Goal: Task Accomplishment & Management: Use online tool/utility

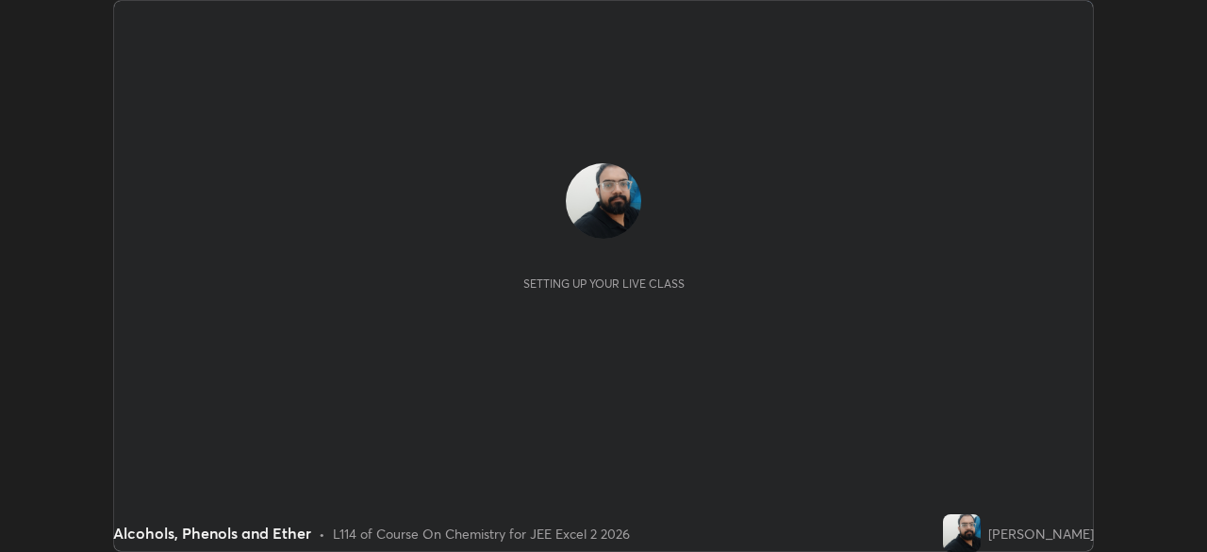
scroll to position [552, 1206]
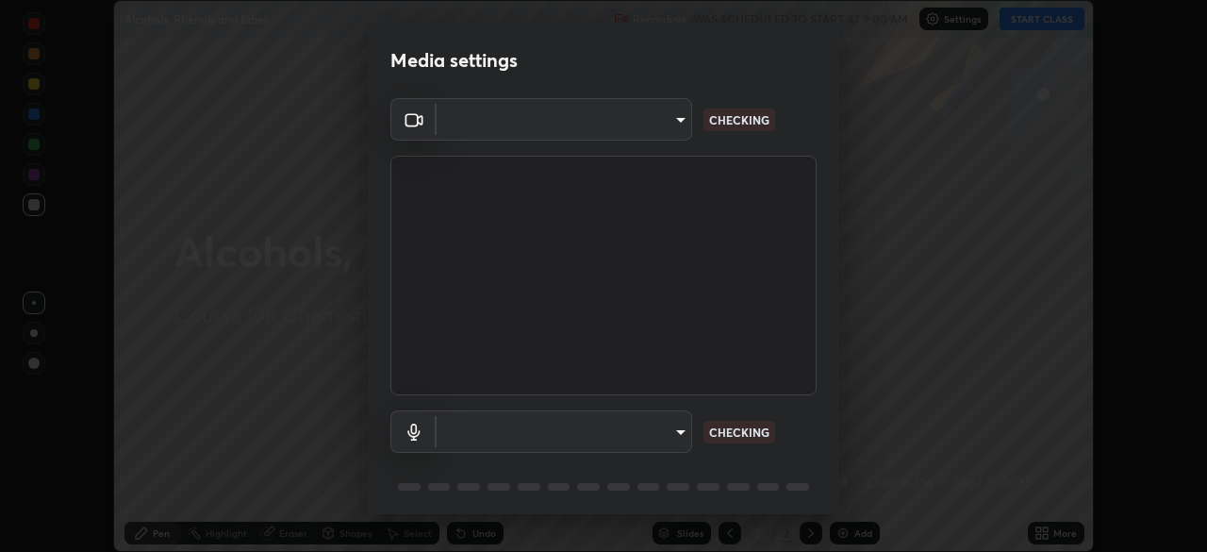
type input "e7f5d75c66a8ec01b6be6c8d9fba877b5f6738b88fd0c20368e9895a02b6f94a"
click at [645, 430] on body "Erase all Alcohols, Phenols and Ether Recording WAS SCHEDULED TO START AT 9:00 …" at bounding box center [603, 276] width 1207 height 552
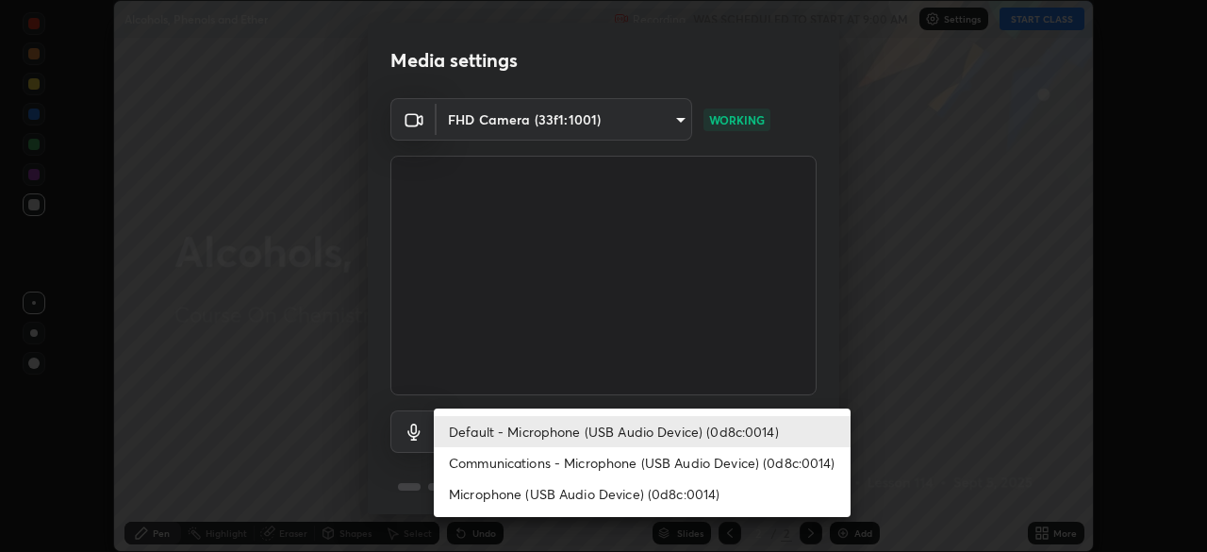
click at [597, 458] on li "Communications - Microphone (USB Audio Device) (0d8c:0014)" at bounding box center [642, 462] width 417 height 31
type input "communications"
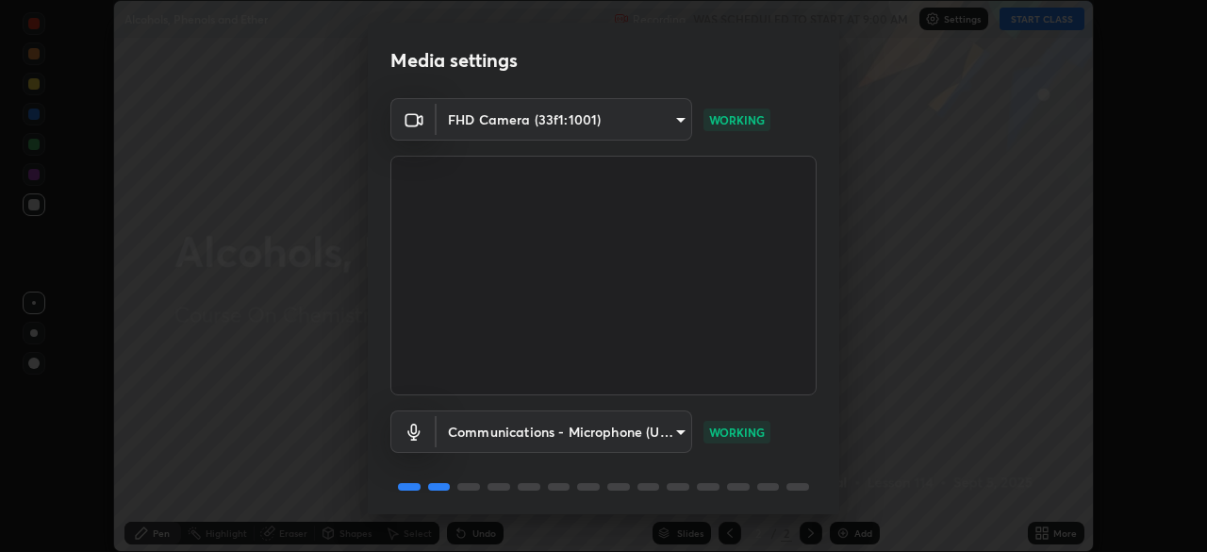
scroll to position [67, 0]
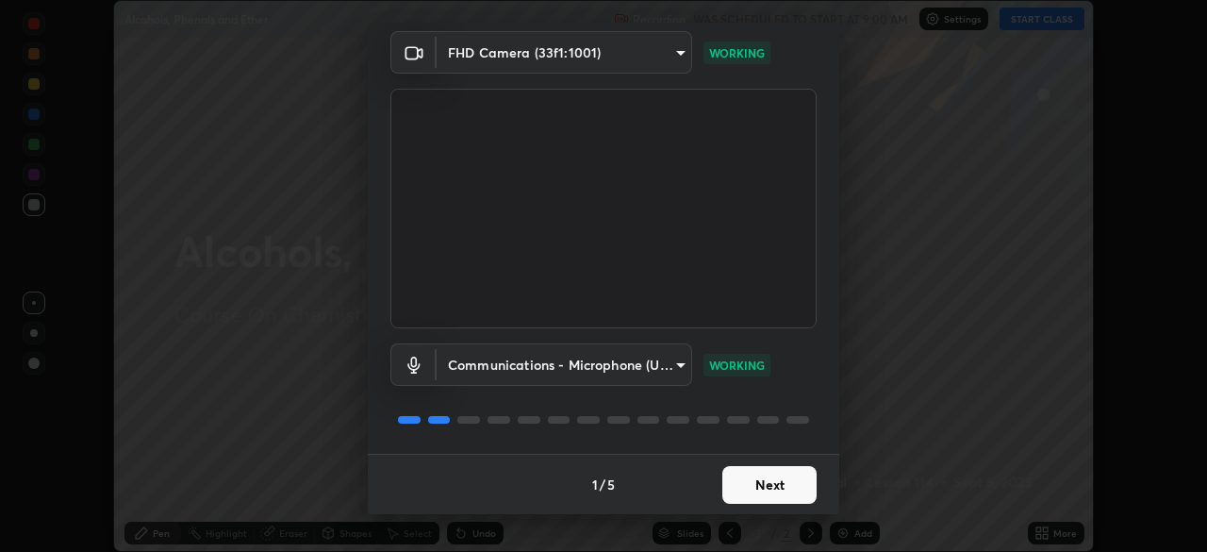
click at [756, 482] on button "Next" at bounding box center [769, 485] width 94 height 38
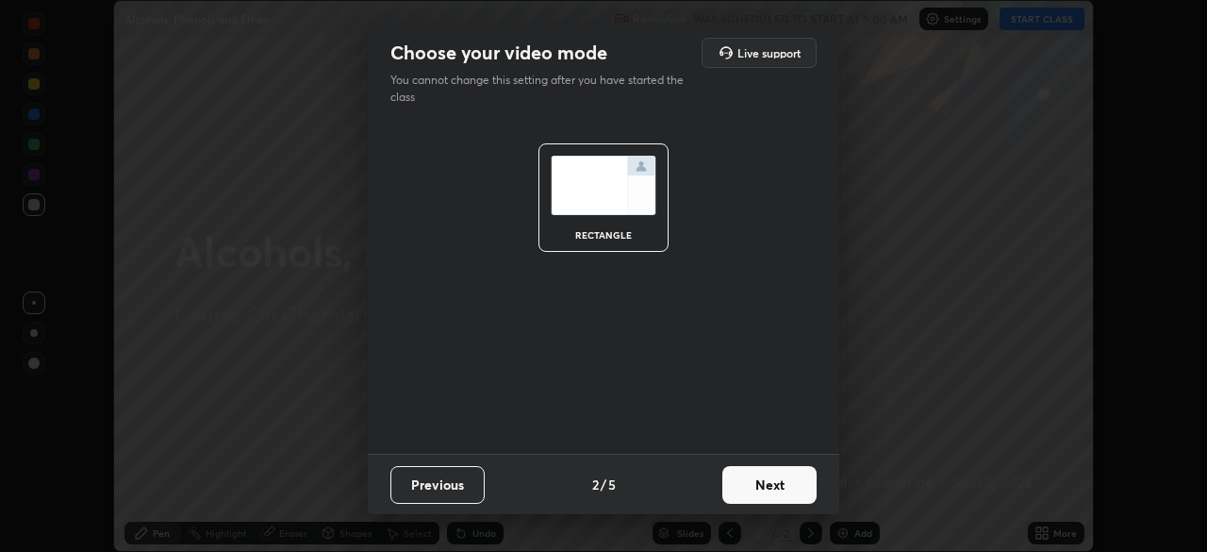
click at [760, 486] on button "Next" at bounding box center [769, 485] width 94 height 38
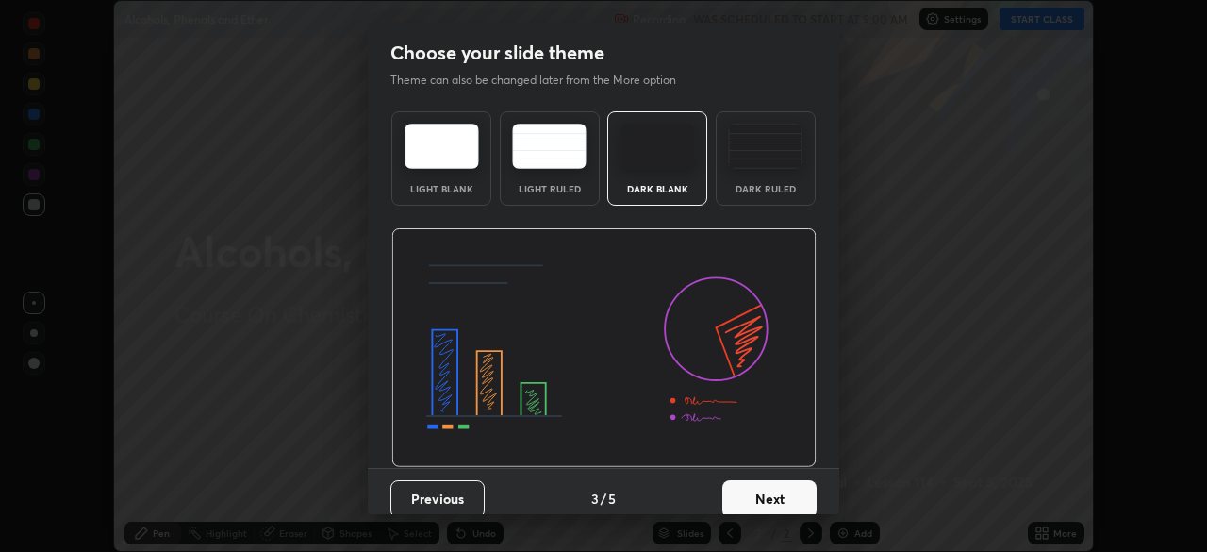
click at [772, 495] on button "Next" at bounding box center [769, 499] width 94 height 38
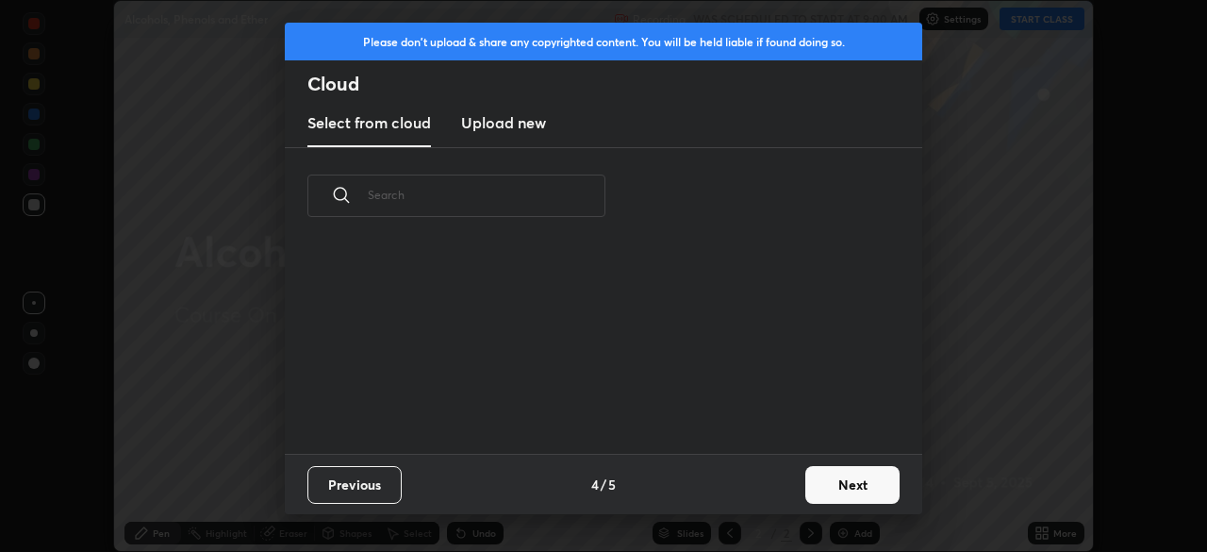
click at [814, 497] on button "Next" at bounding box center [852, 485] width 94 height 38
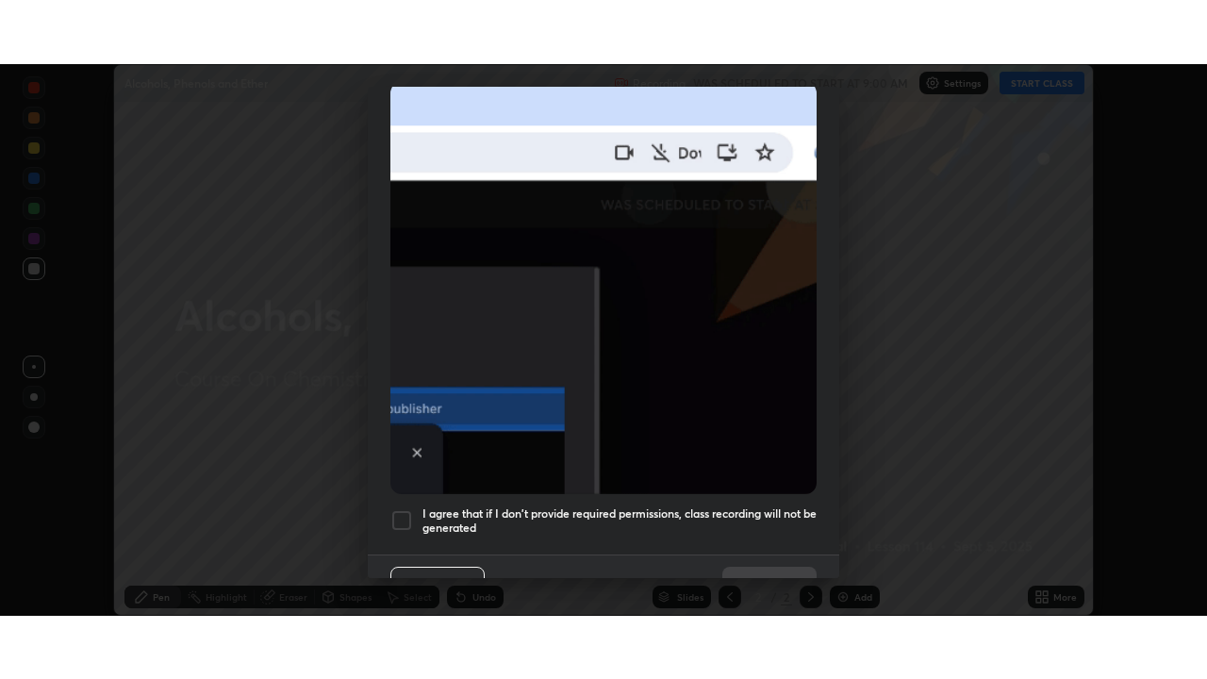
scroll to position [452, 0]
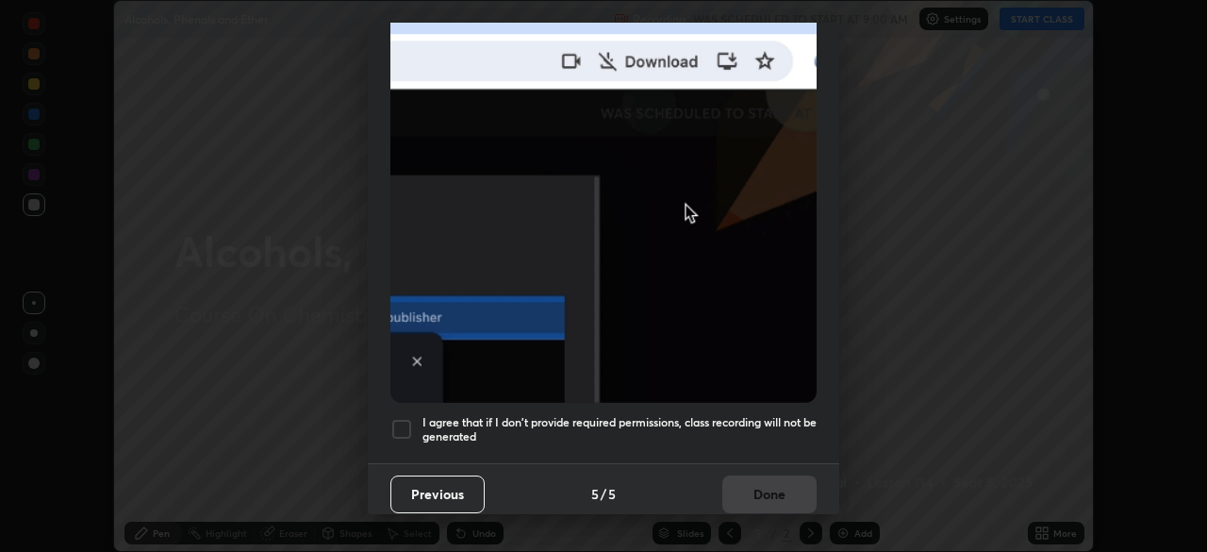
click at [404, 418] on div at bounding box center [401, 429] width 23 height 23
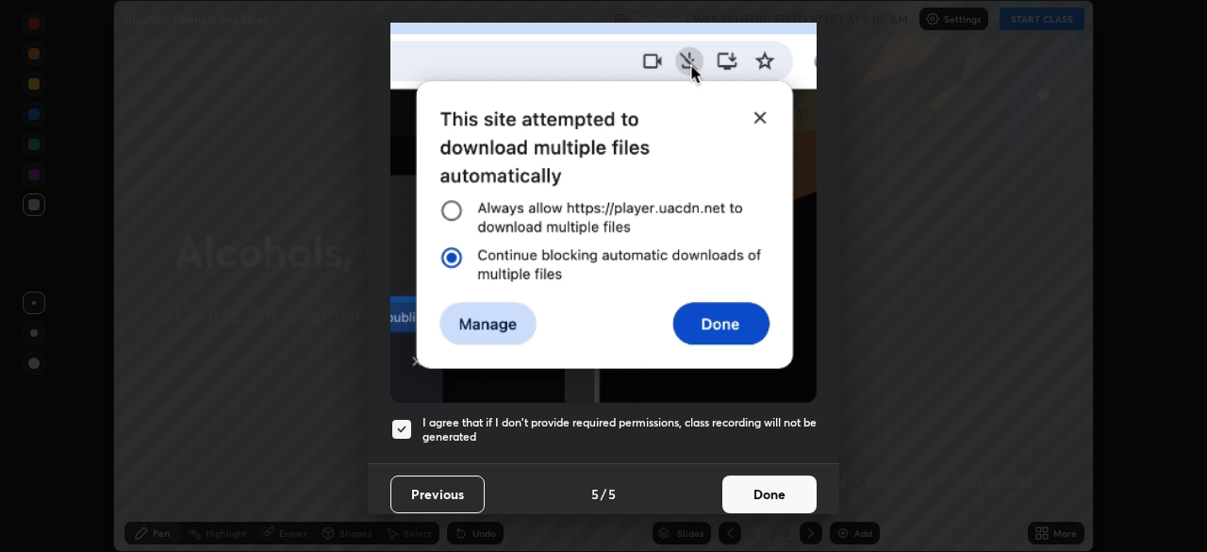
click at [731, 483] on button "Done" at bounding box center [769, 494] width 94 height 38
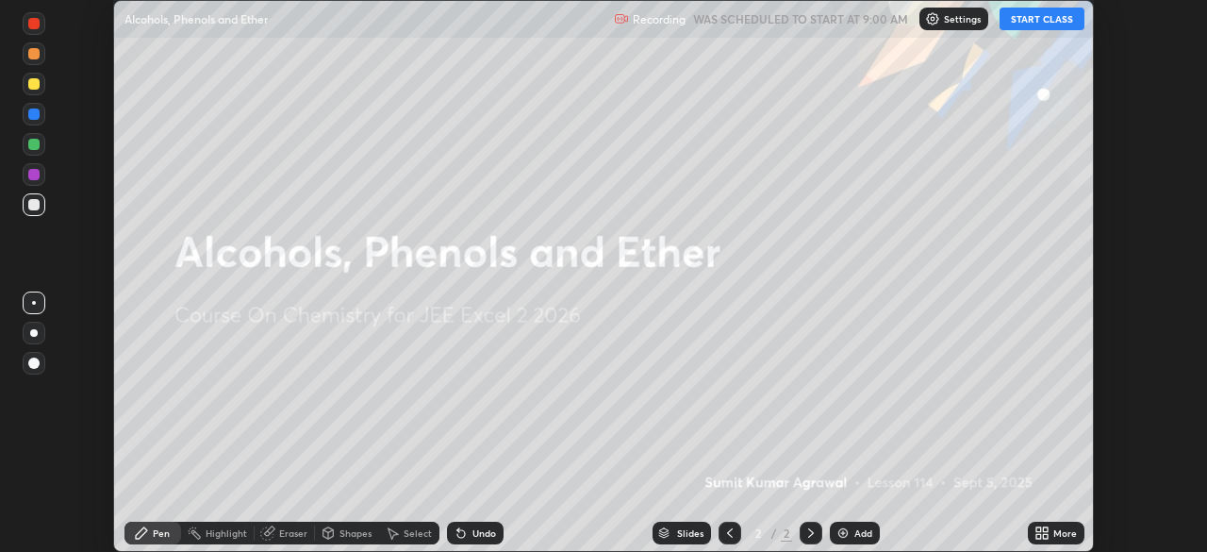
click at [1027, 23] on button "START CLASS" at bounding box center [1041, 19] width 85 height 23
click at [1045, 529] on icon at bounding box center [1045, 529] width 5 height 5
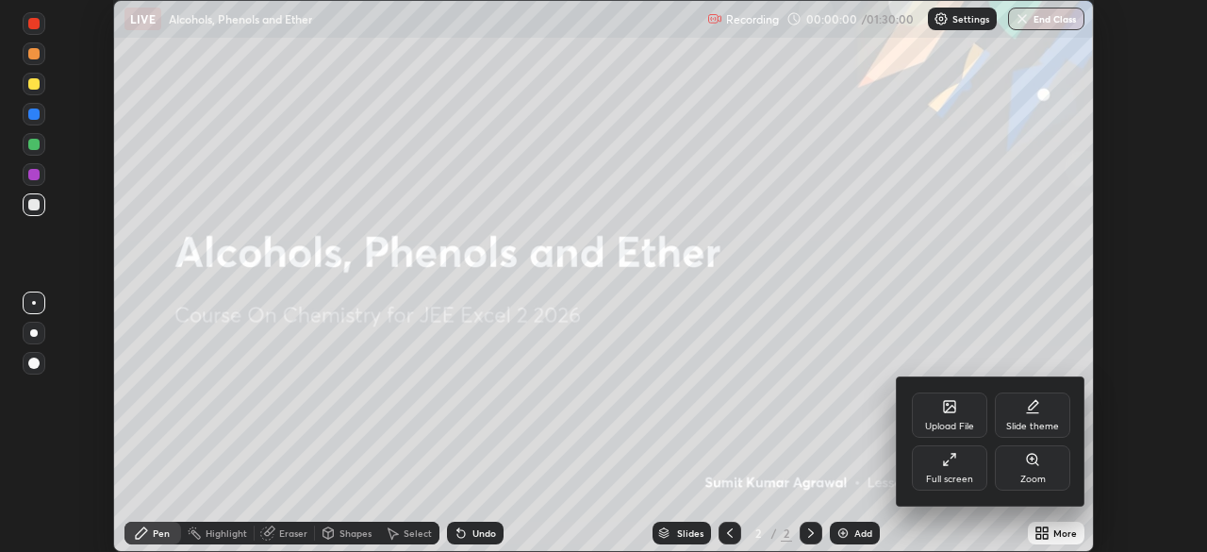
click at [956, 476] on div "Full screen" at bounding box center [949, 478] width 47 height 9
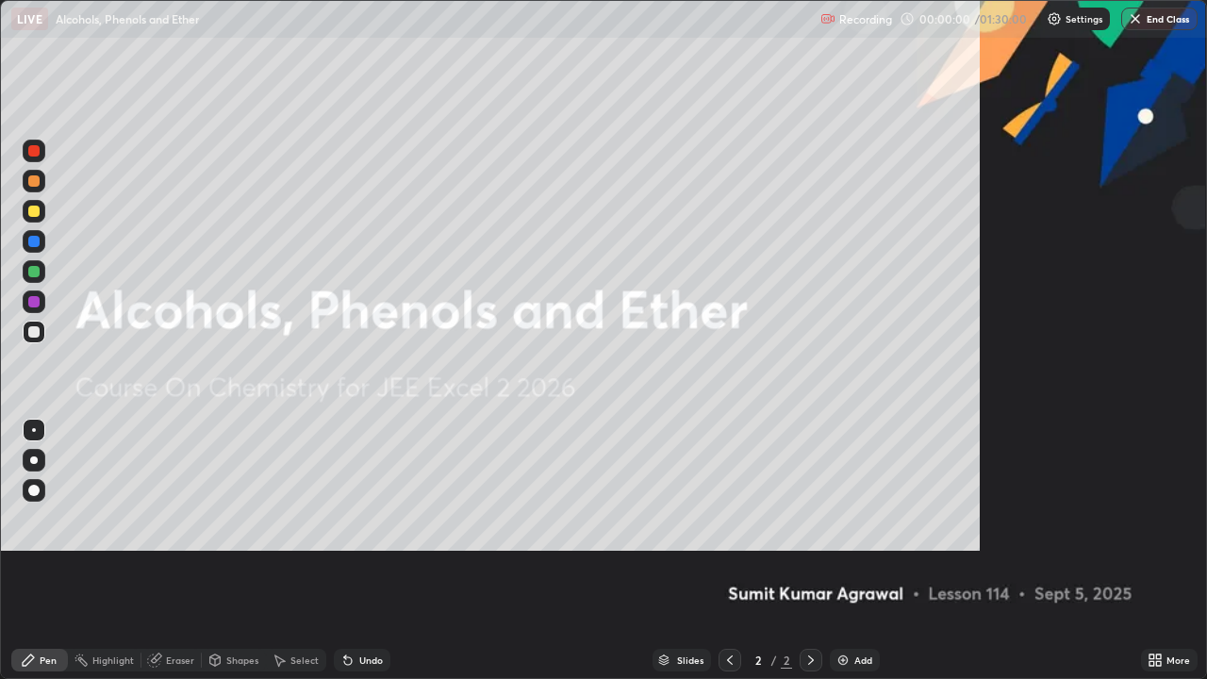
scroll to position [679, 1207]
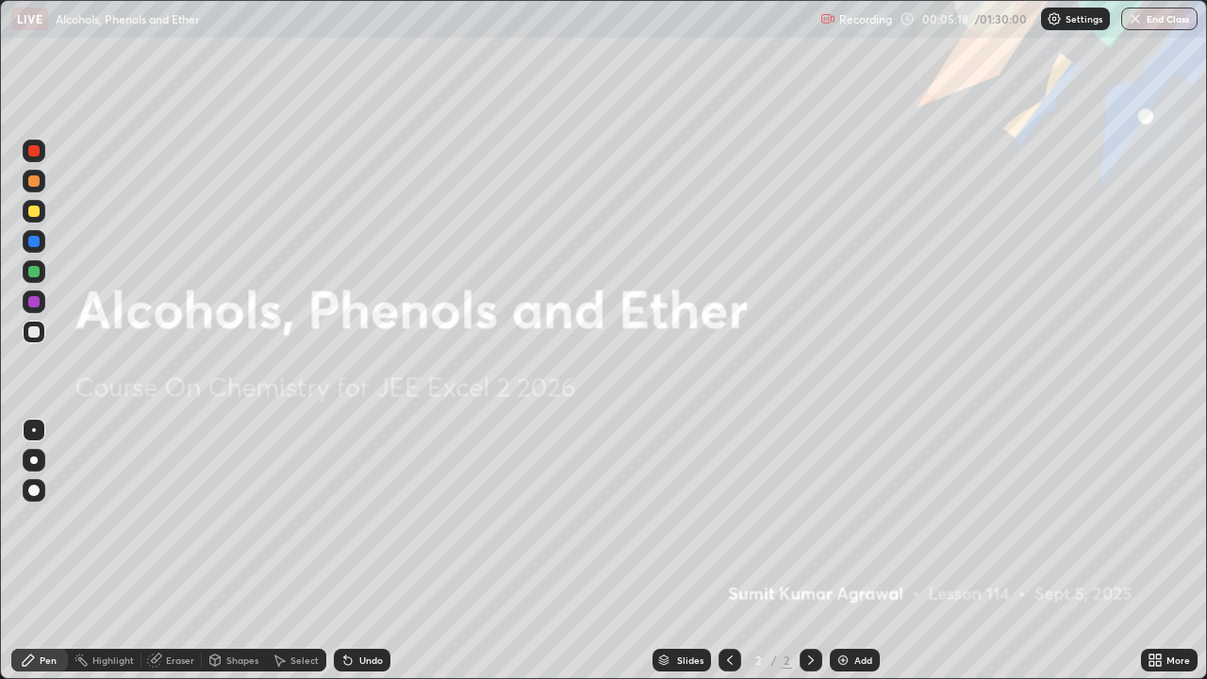
click at [850, 551] on div "Add" at bounding box center [855, 660] width 50 height 23
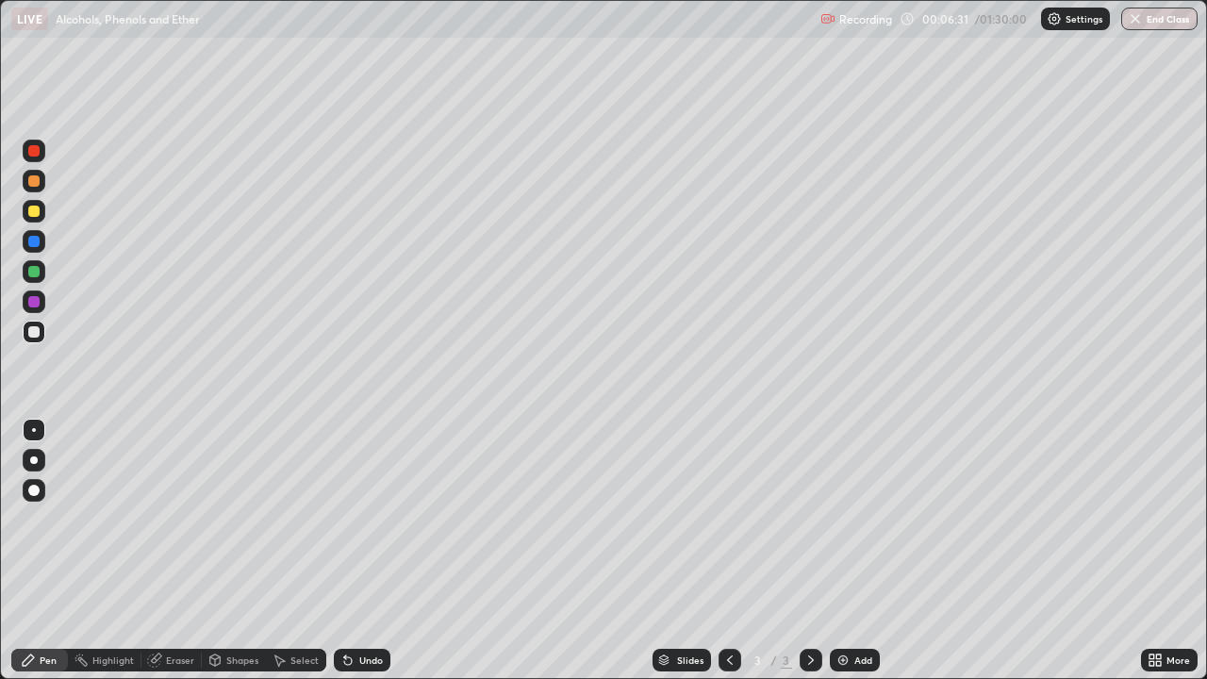
click at [361, 551] on div "Undo" at bounding box center [371, 659] width 24 height 9
click at [359, 551] on div "Undo" at bounding box center [371, 659] width 24 height 9
click at [357, 551] on div "Undo" at bounding box center [362, 660] width 57 height 23
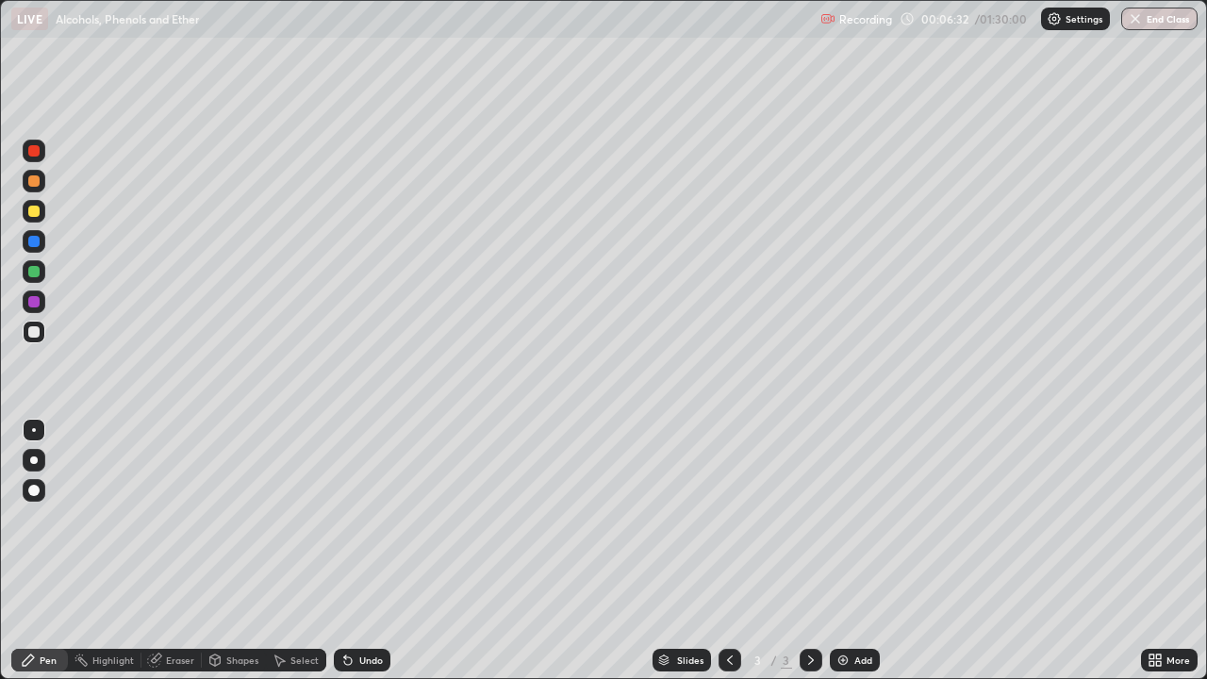
click at [358, 551] on div "Undo" at bounding box center [362, 660] width 57 height 23
click at [356, 551] on div "Undo" at bounding box center [362, 660] width 57 height 23
click at [358, 551] on div "Undo" at bounding box center [362, 660] width 57 height 23
click at [356, 551] on div "Undo" at bounding box center [362, 660] width 57 height 23
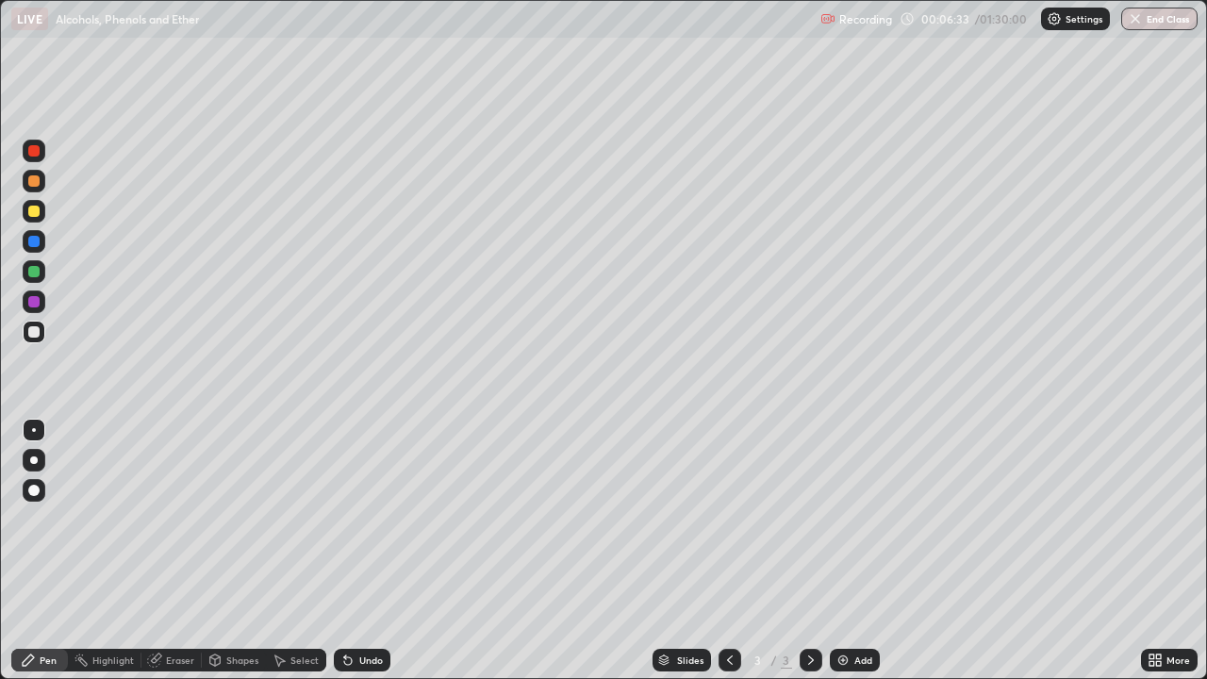
click at [355, 551] on div "Undo" at bounding box center [362, 660] width 57 height 23
click at [354, 551] on div "Undo" at bounding box center [362, 660] width 57 height 23
click at [363, 551] on div "Undo" at bounding box center [371, 659] width 24 height 9
click at [361, 551] on div "Undo" at bounding box center [371, 659] width 24 height 9
click at [360, 551] on div "Undo" at bounding box center [371, 659] width 24 height 9
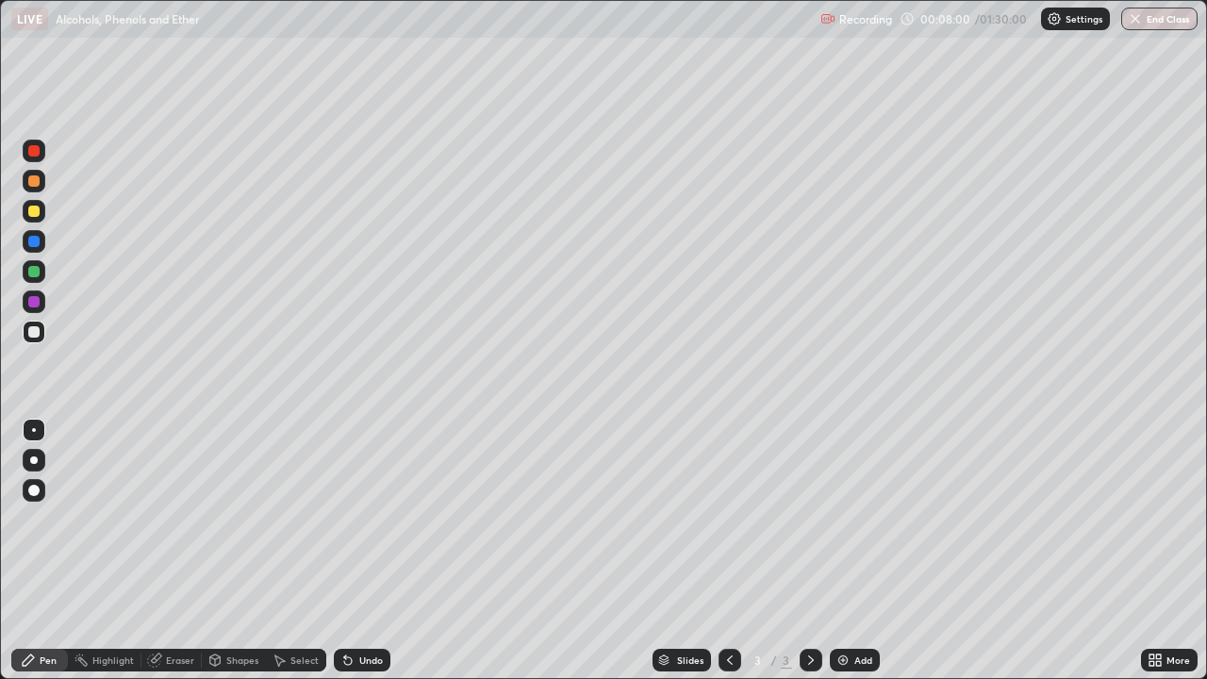
click at [359, 551] on div "Undo" at bounding box center [371, 659] width 24 height 9
click at [354, 551] on div "Undo" at bounding box center [362, 660] width 57 height 23
click at [345, 551] on icon at bounding box center [348, 661] width 8 height 8
click at [349, 551] on div "Undo" at bounding box center [362, 660] width 57 height 23
click at [350, 551] on icon at bounding box center [347, 659] width 15 height 15
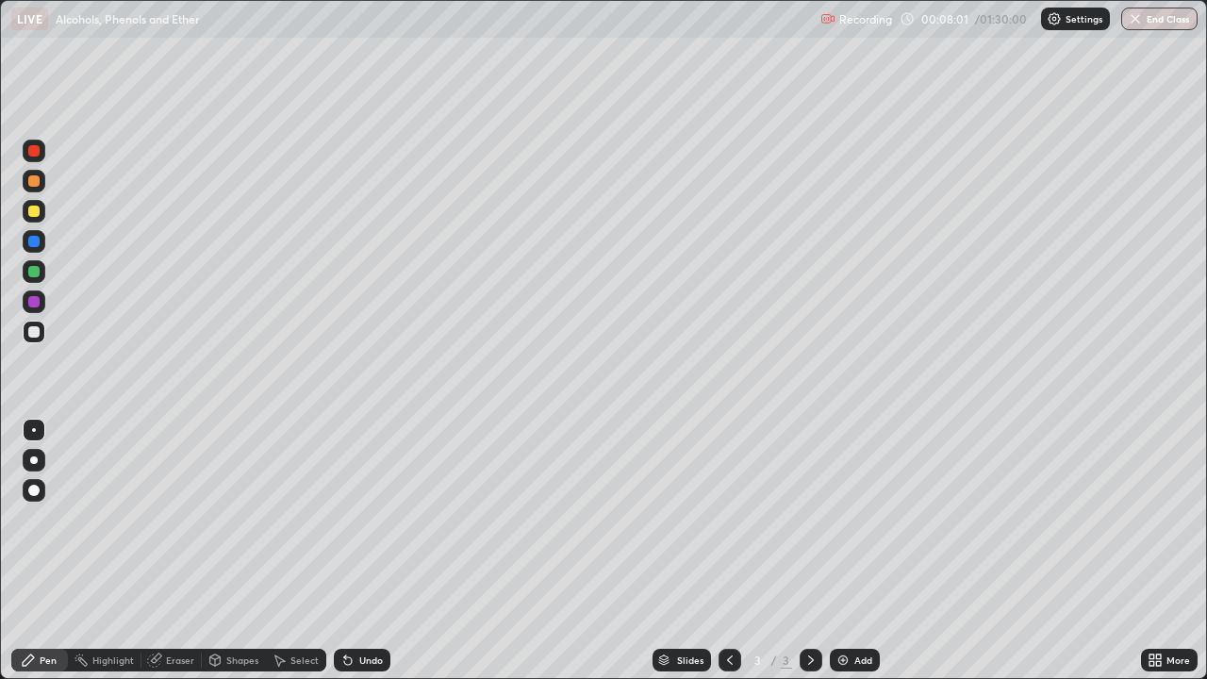
click at [352, 551] on div "Undo" at bounding box center [362, 660] width 57 height 23
click at [355, 551] on div "Undo" at bounding box center [362, 660] width 57 height 23
click at [360, 551] on div "Undo" at bounding box center [371, 659] width 24 height 9
click at [374, 551] on div "Undo" at bounding box center [371, 659] width 24 height 9
click at [381, 551] on div "Undo" at bounding box center [362, 660] width 57 height 23
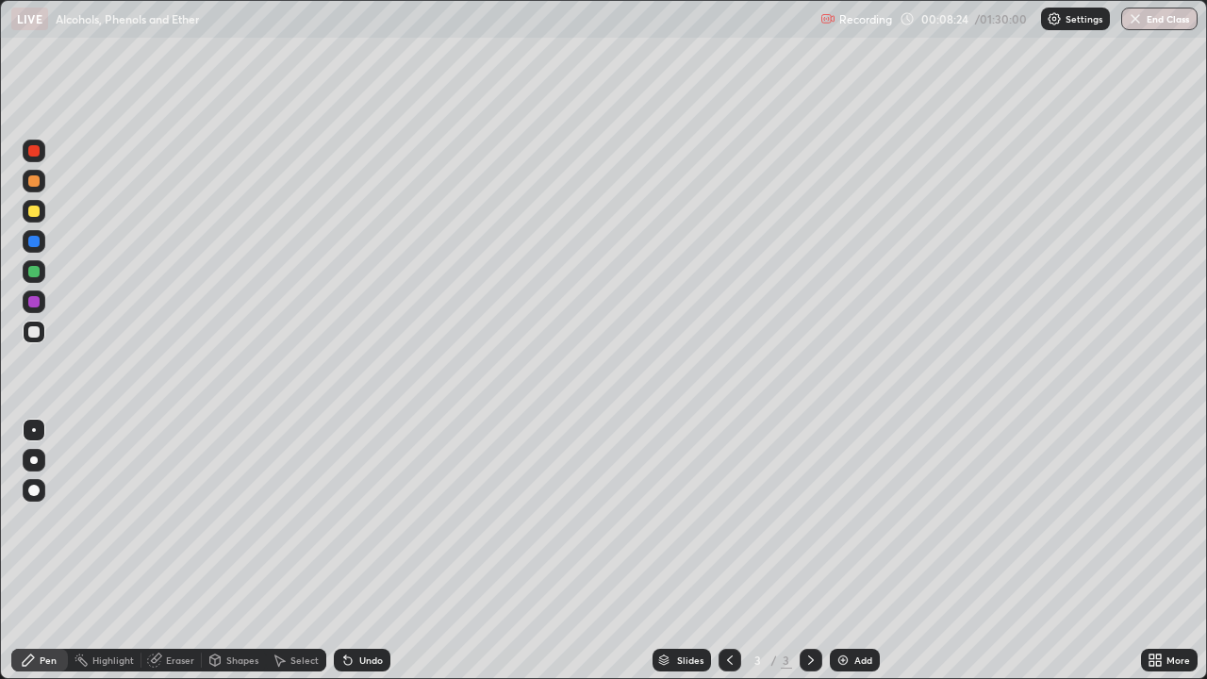
click at [382, 551] on div "Undo" at bounding box center [362, 660] width 57 height 23
click at [359, 551] on div "Undo" at bounding box center [371, 659] width 24 height 9
click at [370, 551] on div "Undo" at bounding box center [362, 660] width 57 height 23
click at [839, 551] on img at bounding box center [842, 659] width 15 height 15
click at [356, 551] on div "Undo" at bounding box center [362, 660] width 57 height 23
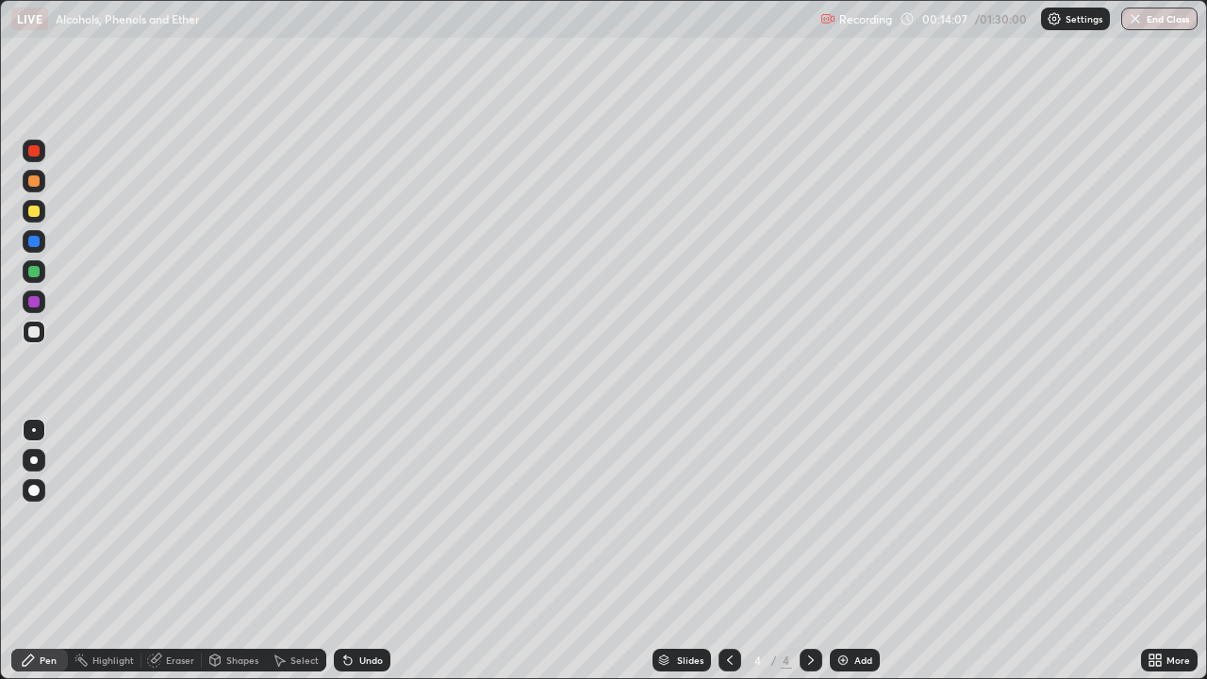
click at [363, 551] on div "Undo" at bounding box center [371, 659] width 24 height 9
click at [362, 551] on div "Undo" at bounding box center [371, 659] width 24 height 9
click at [366, 551] on div "Undo" at bounding box center [371, 659] width 24 height 9
click at [365, 551] on div "Undo" at bounding box center [362, 660] width 57 height 23
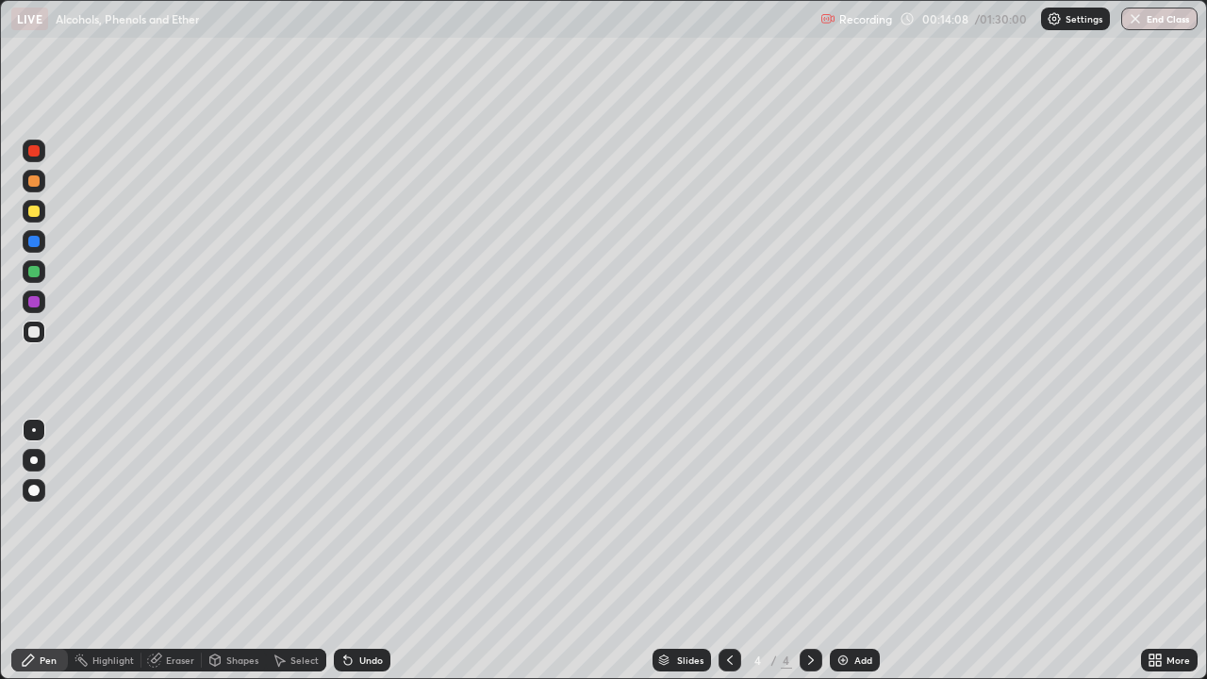
click at [365, 551] on div "Undo" at bounding box center [362, 660] width 57 height 23
click at [370, 551] on div "Undo" at bounding box center [371, 659] width 24 height 9
click at [372, 551] on div "Undo" at bounding box center [362, 660] width 57 height 23
click at [171, 551] on div "Eraser" at bounding box center [180, 659] width 28 height 9
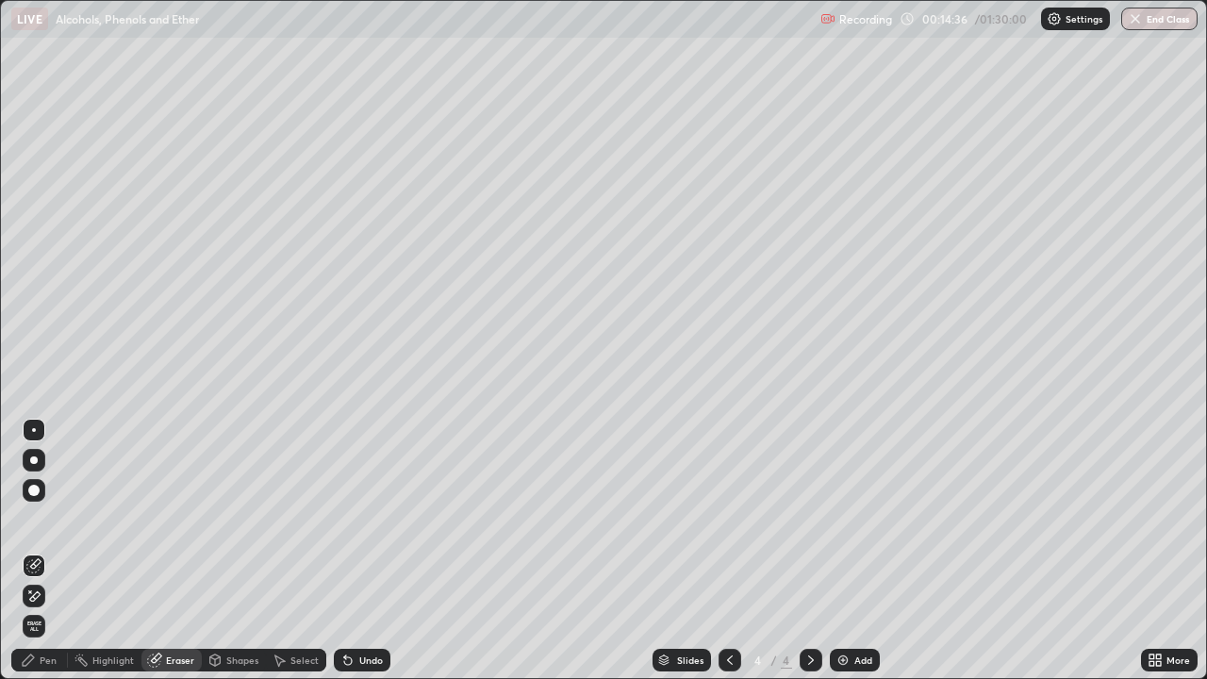
click at [52, 551] on div "Pen" at bounding box center [48, 659] width 17 height 9
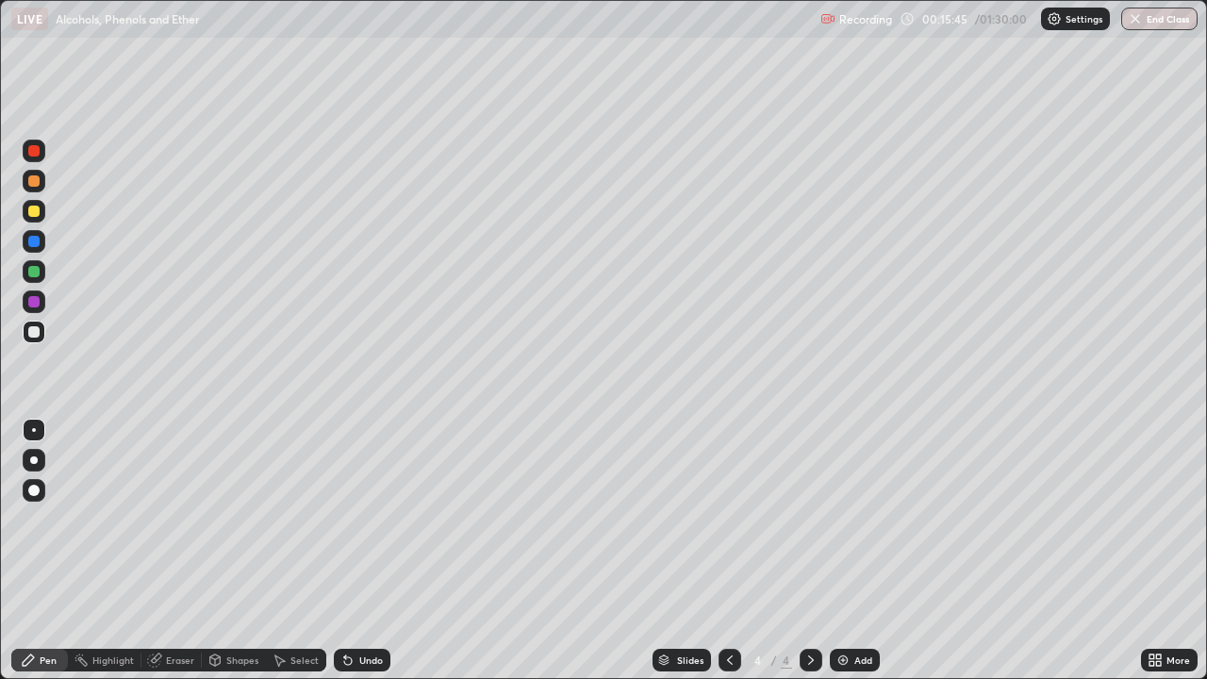
click at [375, 551] on div "Undo" at bounding box center [371, 659] width 24 height 9
click at [372, 551] on div "Undo" at bounding box center [371, 659] width 24 height 9
click at [367, 551] on div "Undo" at bounding box center [371, 659] width 24 height 9
click at [366, 551] on div "Undo" at bounding box center [371, 659] width 24 height 9
click at [363, 551] on div "Undo" at bounding box center [371, 659] width 24 height 9
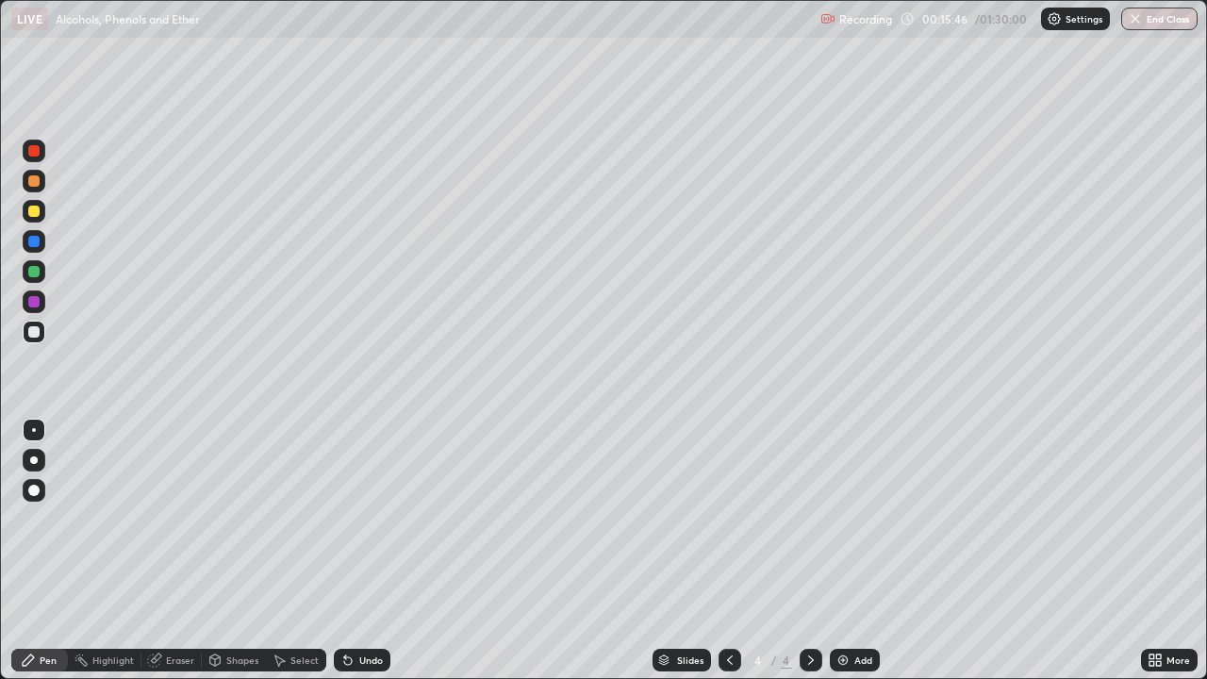
click at [363, 551] on div "Undo" at bounding box center [371, 659] width 24 height 9
click at [365, 551] on div "Undo" at bounding box center [371, 659] width 24 height 9
click at [171, 551] on div "Eraser" at bounding box center [180, 659] width 28 height 9
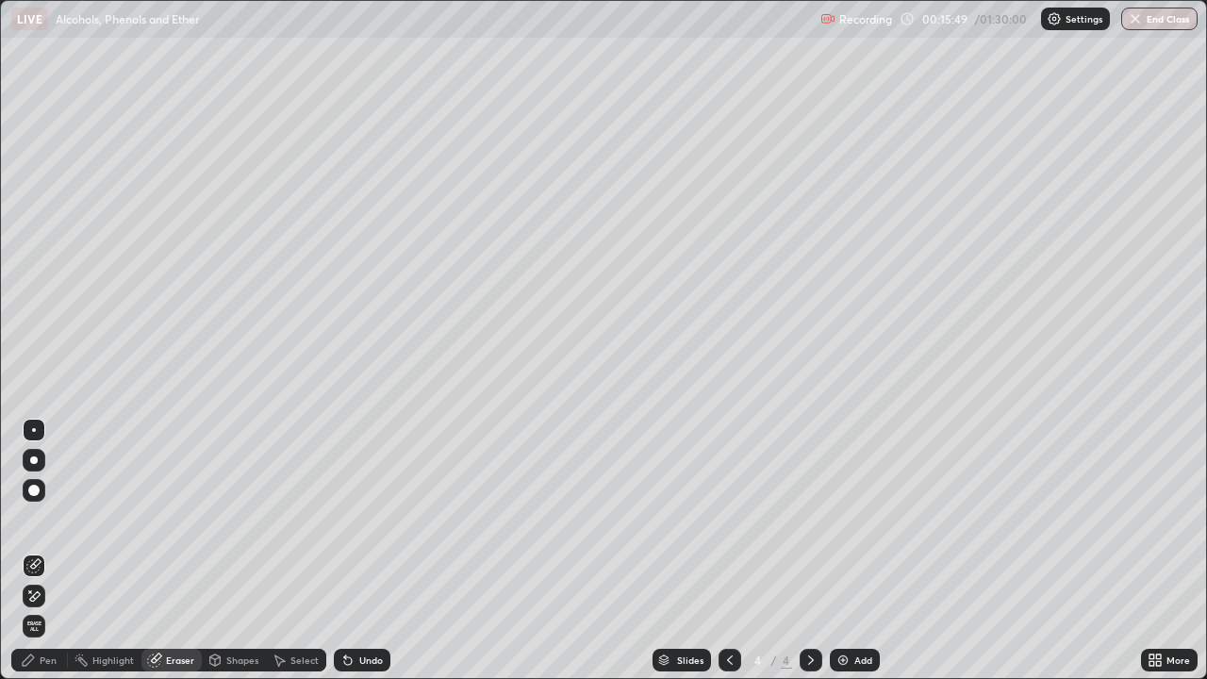
click at [30, 551] on icon at bounding box center [28, 659] width 11 height 11
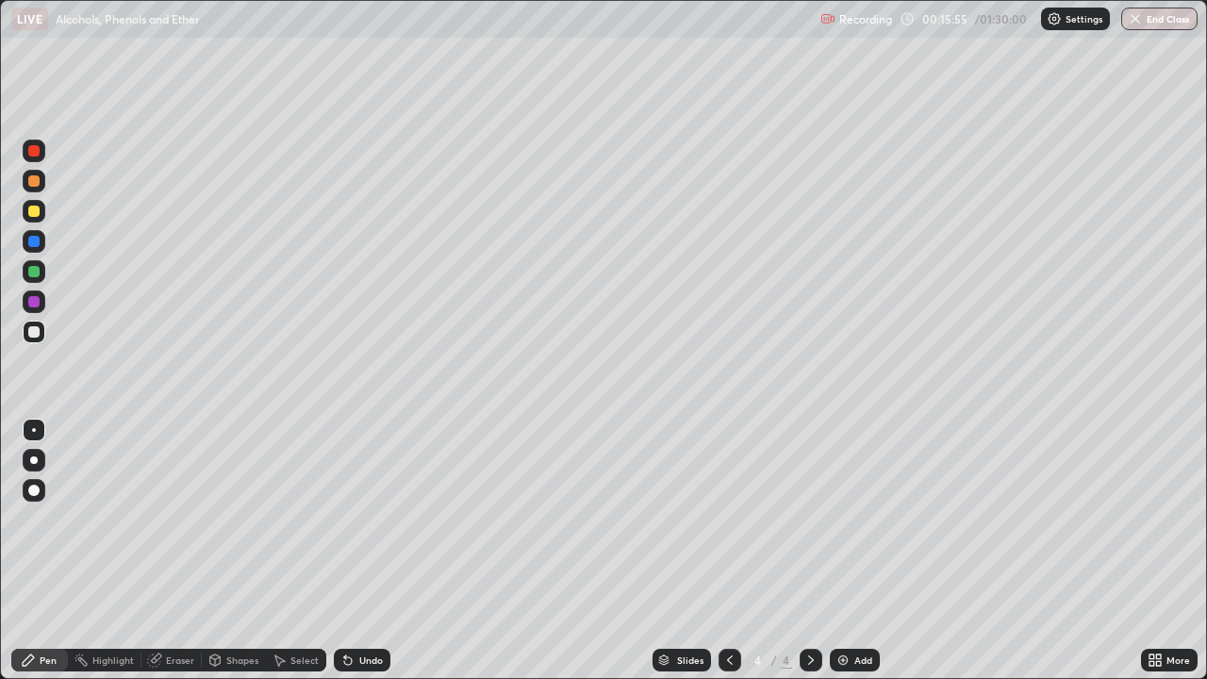
click at [362, 551] on div "Undo" at bounding box center [371, 659] width 24 height 9
click at [363, 551] on div "Undo" at bounding box center [371, 659] width 24 height 9
click at [365, 551] on div "Undo" at bounding box center [371, 659] width 24 height 9
click at [355, 551] on div "Undo" at bounding box center [362, 660] width 57 height 23
click at [362, 551] on div "Undo" at bounding box center [371, 659] width 24 height 9
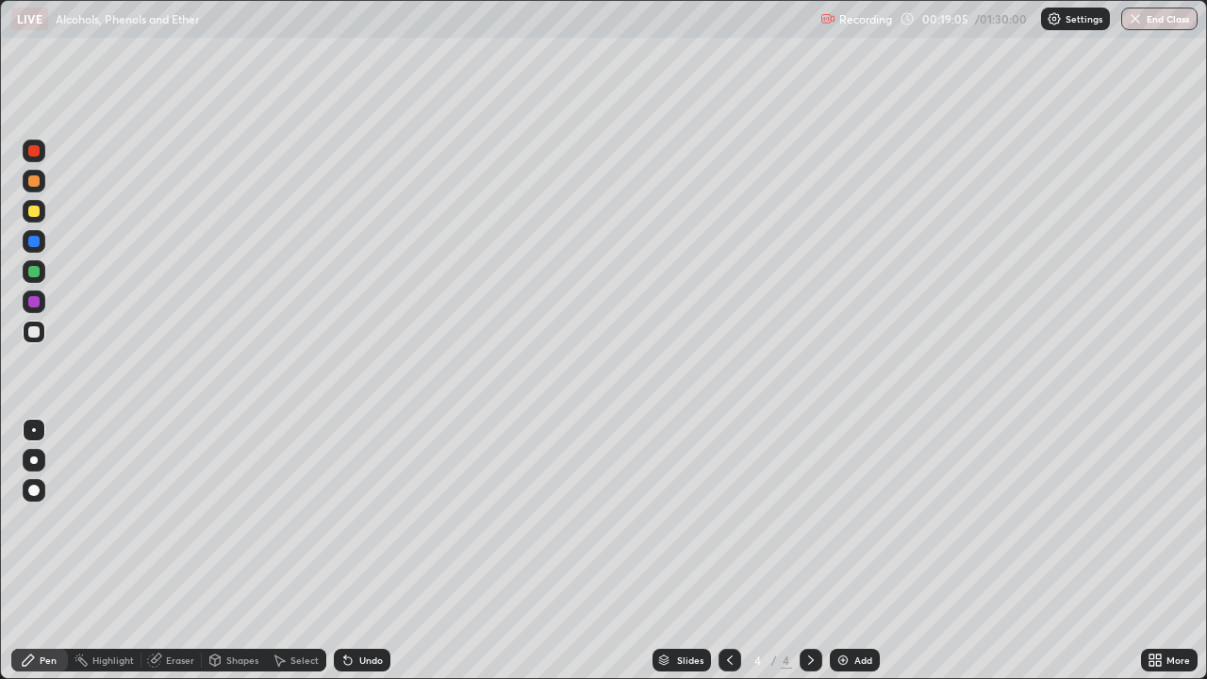
click at [366, 551] on div "Undo" at bounding box center [371, 659] width 24 height 9
click at [365, 551] on div "Undo" at bounding box center [371, 659] width 24 height 9
click at [367, 551] on div "Undo" at bounding box center [371, 659] width 24 height 9
click at [241, 551] on div "Shapes" at bounding box center [242, 659] width 32 height 9
click at [181, 551] on div "Eraser" at bounding box center [180, 659] width 28 height 9
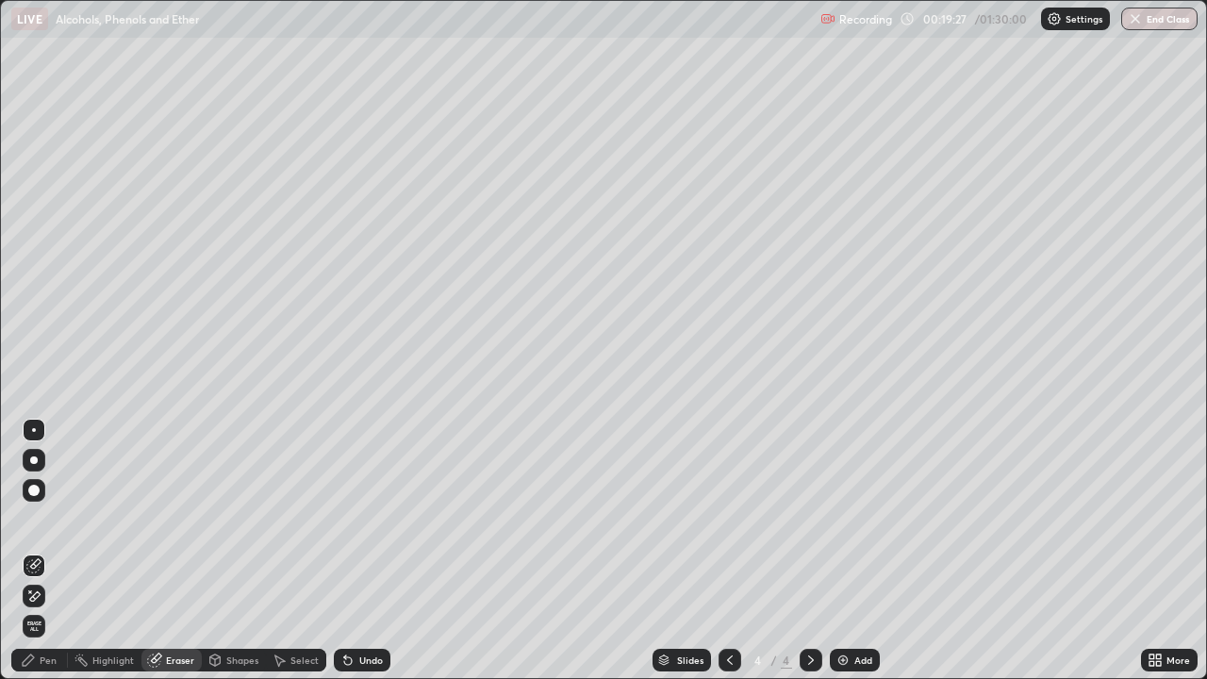
click at [43, 551] on div "Pen" at bounding box center [48, 659] width 17 height 9
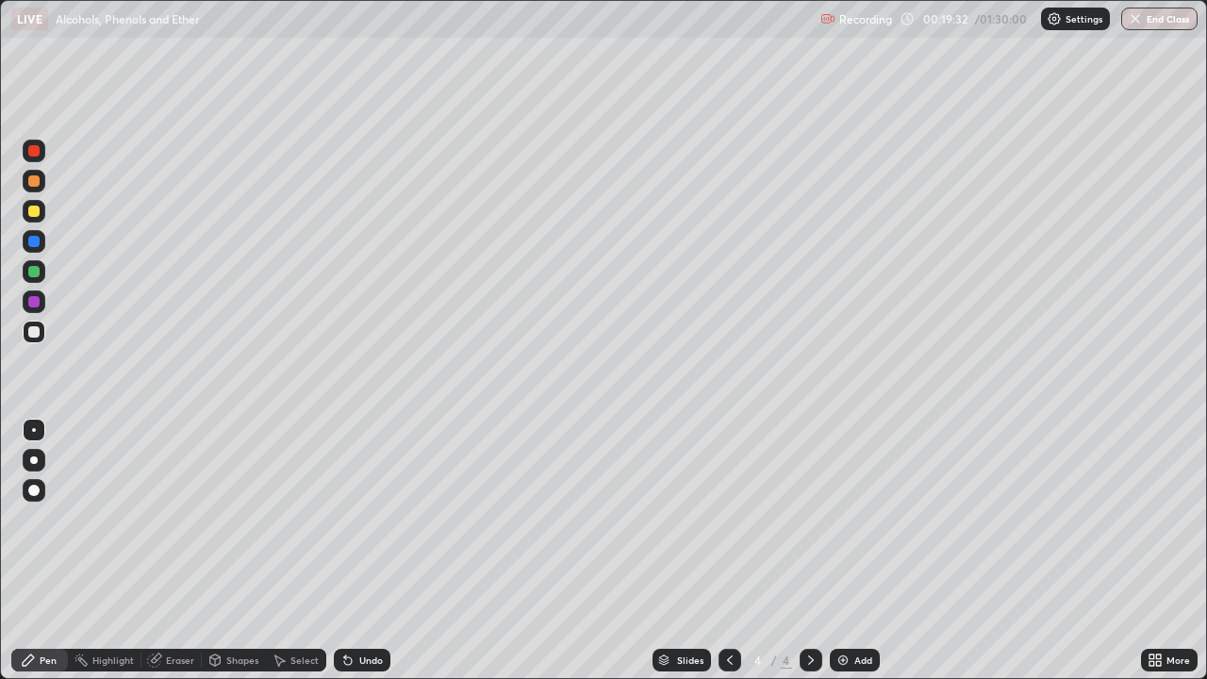
click at [837, 551] on div "Add" at bounding box center [855, 660] width 50 height 23
click at [729, 551] on icon at bounding box center [729, 659] width 15 height 15
click at [799, 551] on div at bounding box center [810, 660] width 23 height 23
click at [366, 551] on div "Undo" at bounding box center [371, 659] width 24 height 9
click at [367, 551] on div "Undo" at bounding box center [362, 660] width 57 height 23
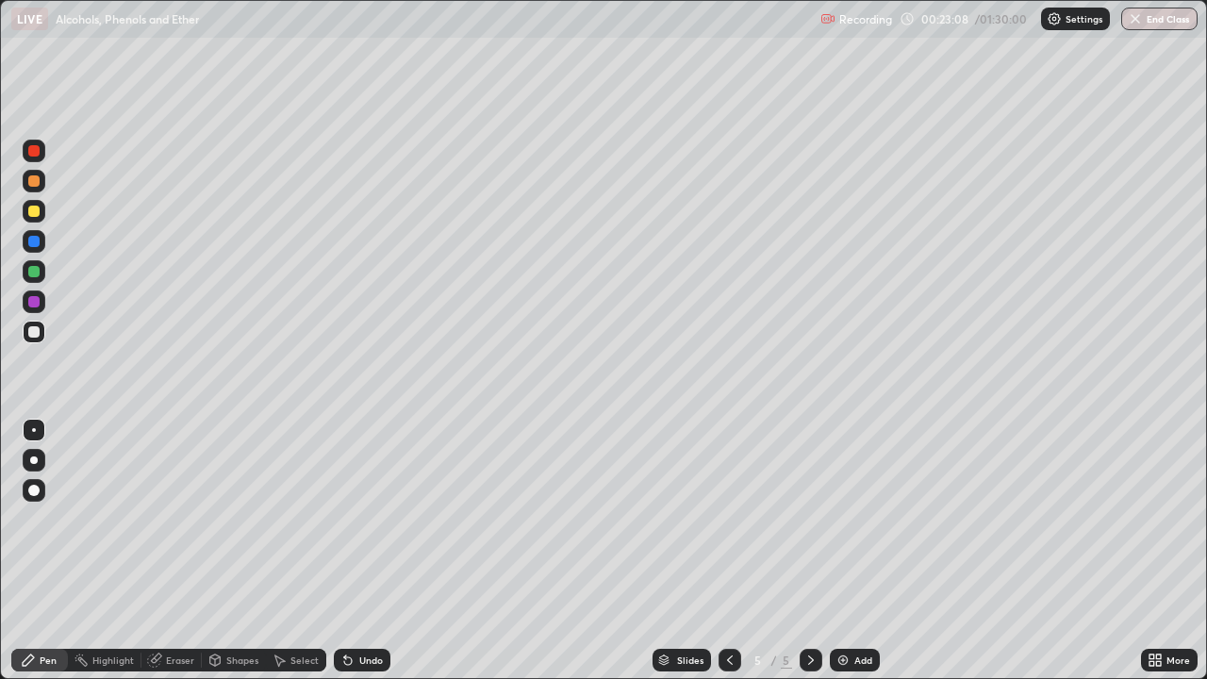
click at [361, 551] on div "Undo" at bounding box center [371, 659] width 24 height 9
click at [362, 551] on div "Undo" at bounding box center [362, 660] width 57 height 23
click at [355, 551] on div "Undo" at bounding box center [362, 660] width 57 height 23
click at [369, 551] on div "Undo" at bounding box center [371, 659] width 24 height 9
click at [367, 551] on div "Undo" at bounding box center [371, 659] width 24 height 9
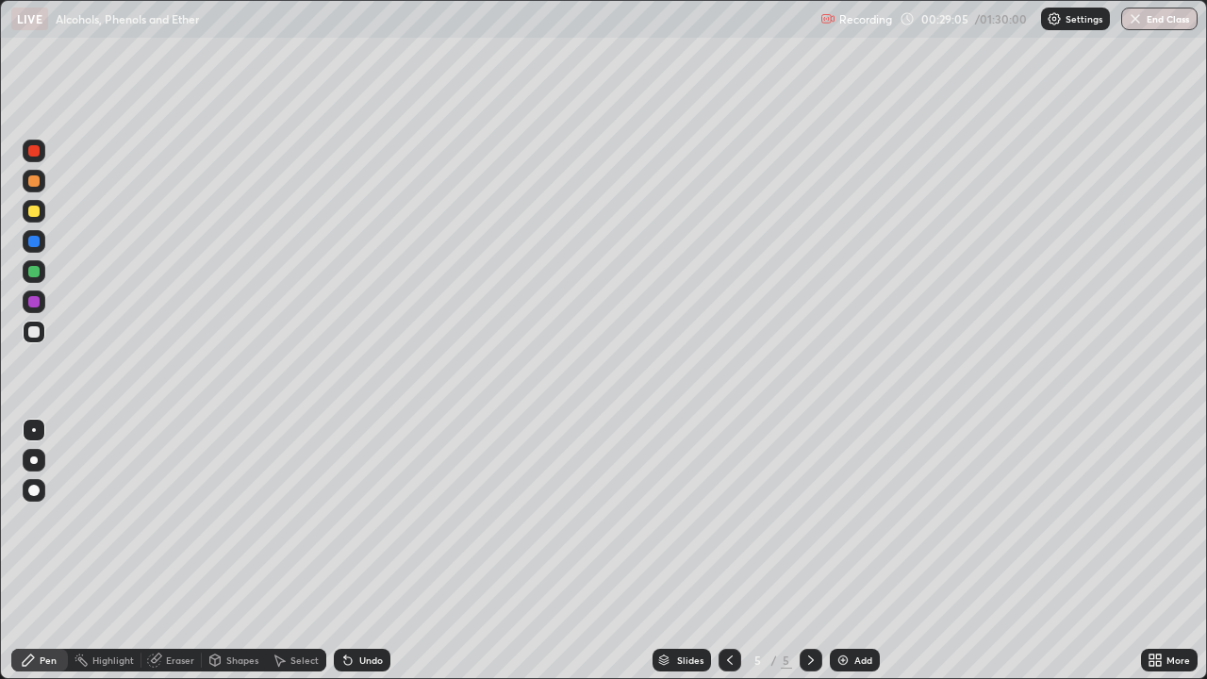
click at [359, 551] on div "Undo" at bounding box center [371, 659] width 24 height 9
click at [362, 551] on div "Undo" at bounding box center [371, 659] width 24 height 9
click at [368, 551] on div "Undo" at bounding box center [371, 659] width 24 height 9
click at [370, 551] on div "Undo" at bounding box center [371, 659] width 24 height 9
click at [178, 551] on div "Eraser" at bounding box center [180, 659] width 28 height 9
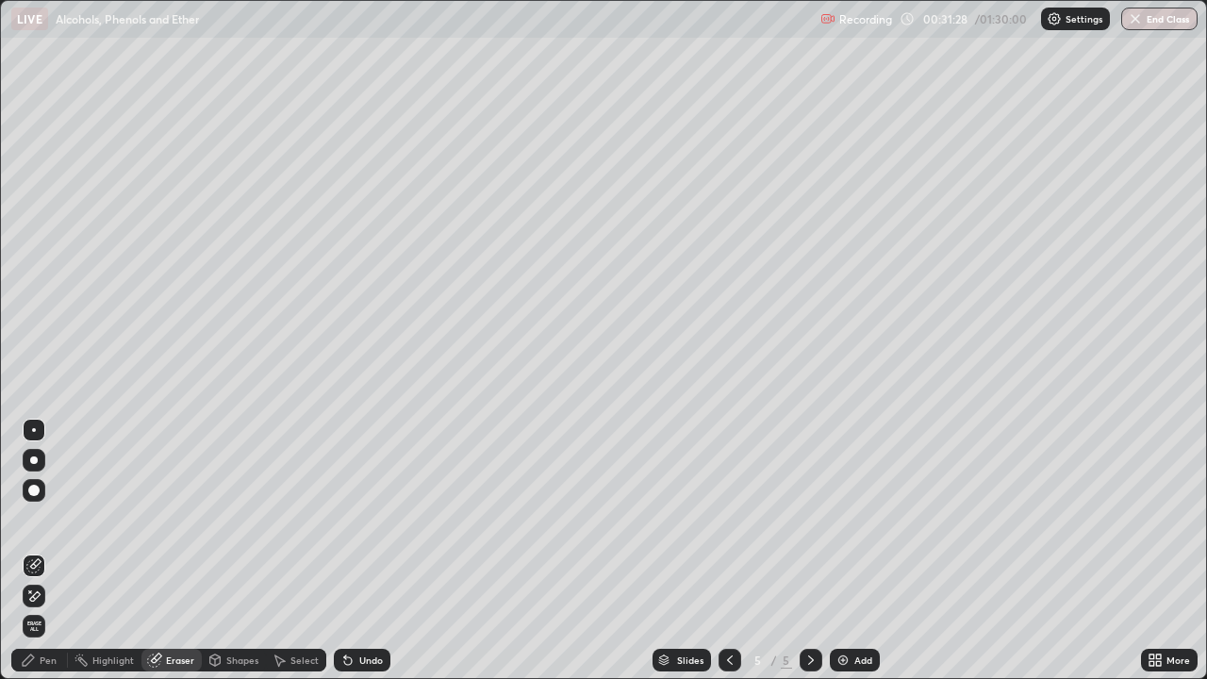
click at [43, 551] on div "Pen" at bounding box center [48, 659] width 17 height 9
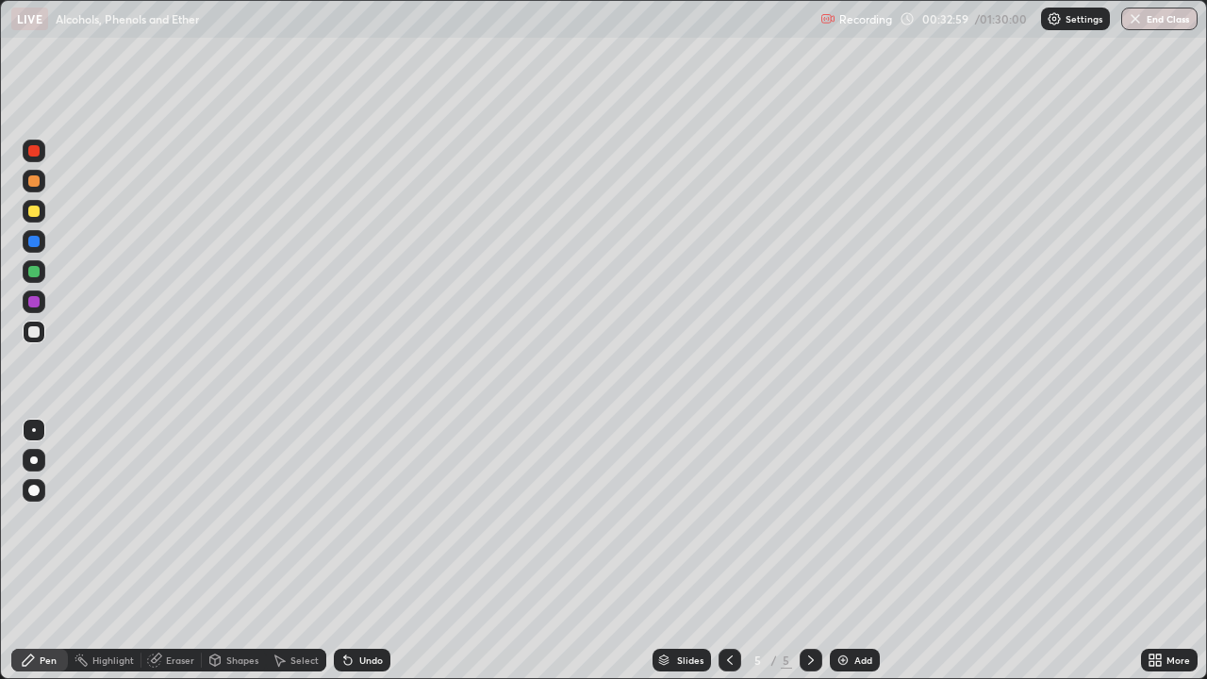
click at [1048, 551] on div "Slides 5 / 5 Add" at bounding box center [765, 660] width 750 height 38
click at [1143, 551] on div "More" at bounding box center [1169, 660] width 57 height 38
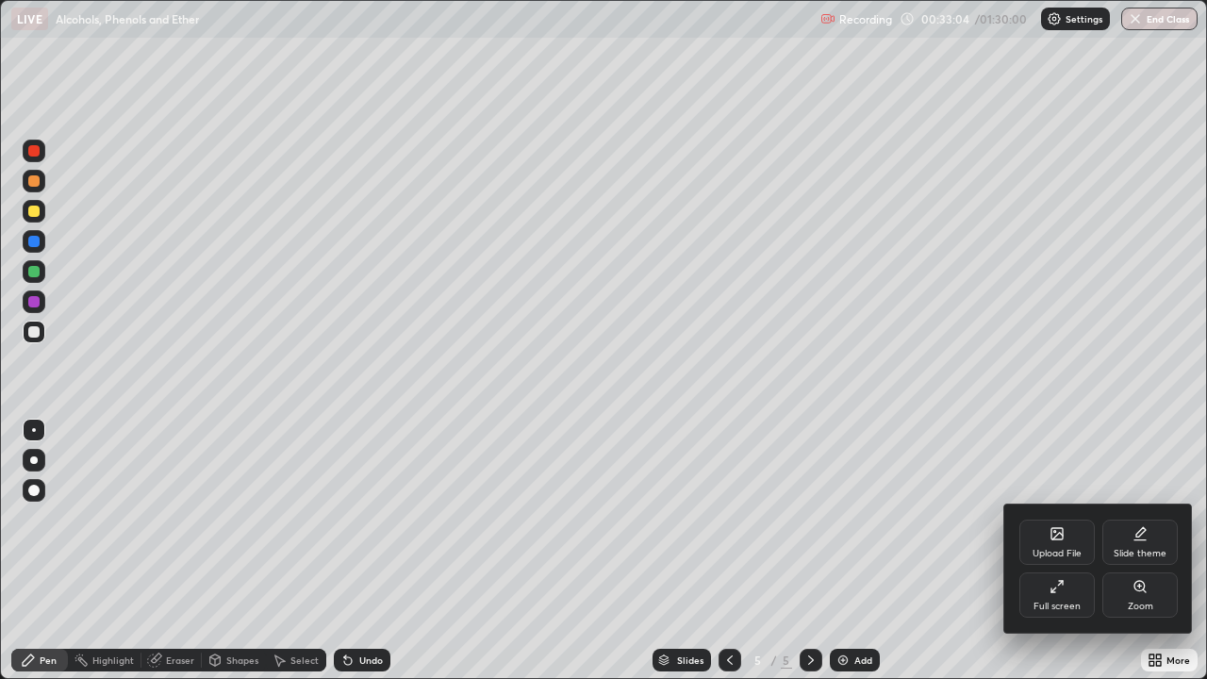
click at [962, 540] on div at bounding box center [603, 339] width 1207 height 679
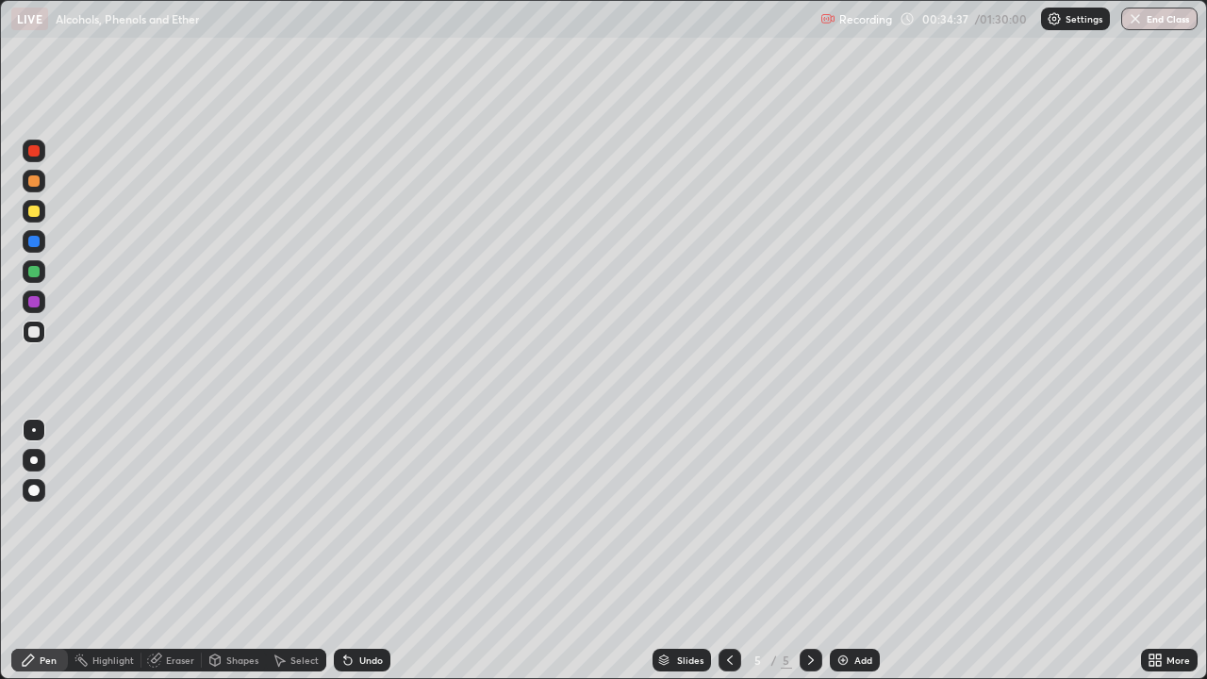
click at [850, 551] on div "Add" at bounding box center [855, 660] width 50 height 23
click at [377, 551] on div "Undo" at bounding box center [371, 659] width 24 height 9
click at [376, 551] on div "Undo" at bounding box center [371, 659] width 24 height 9
click at [175, 551] on div "Eraser" at bounding box center [180, 659] width 28 height 9
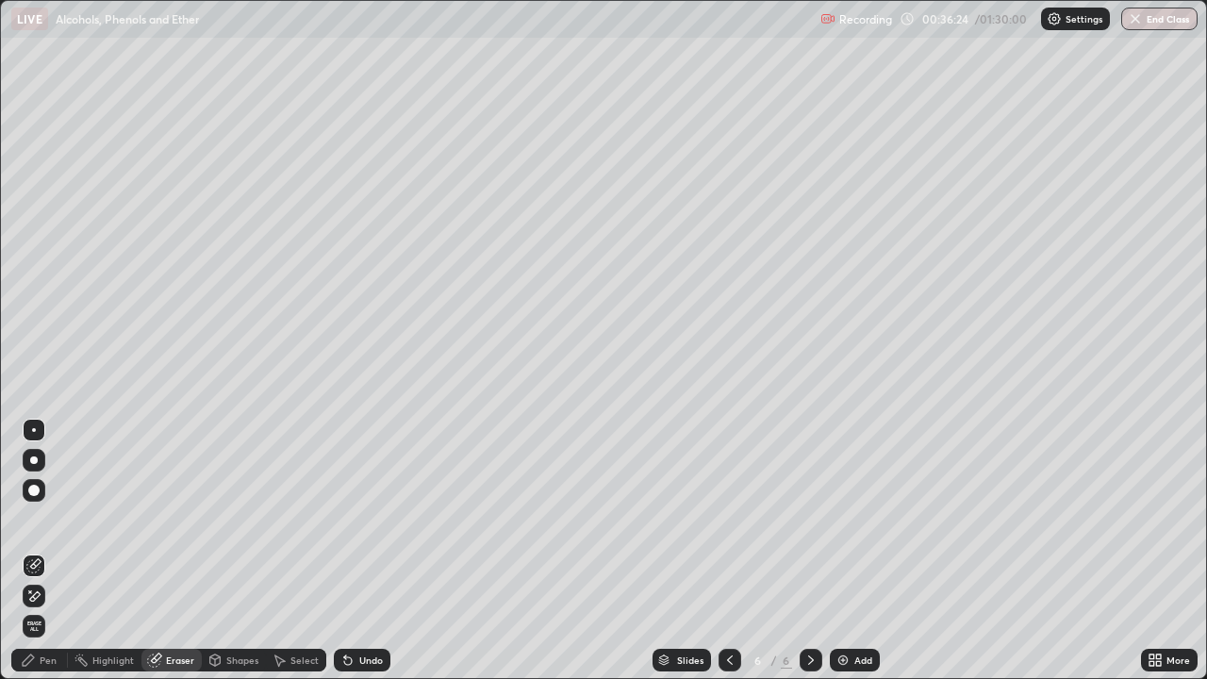
click at [33, 551] on icon at bounding box center [28, 659] width 11 height 11
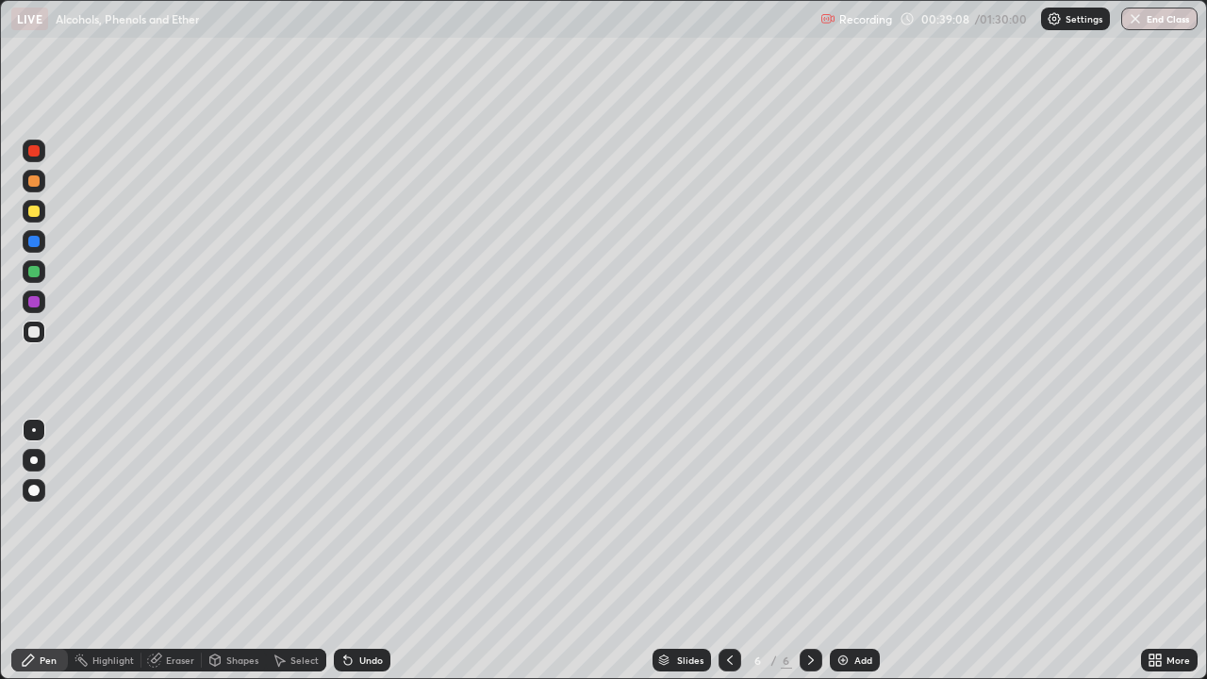
click at [728, 551] on icon at bounding box center [729, 659] width 15 height 15
click at [809, 551] on icon at bounding box center [811, 659] width 6 height 9
click at [843, 551] on img at bounding box center [842, 659] width 15 height 15
click at [366, 551] on div "Undo" at bounding box center [362, 660] width 57 height 23
click at [369, 551] on div "Undo" at bounding box center [371, 659] width 24 height 9
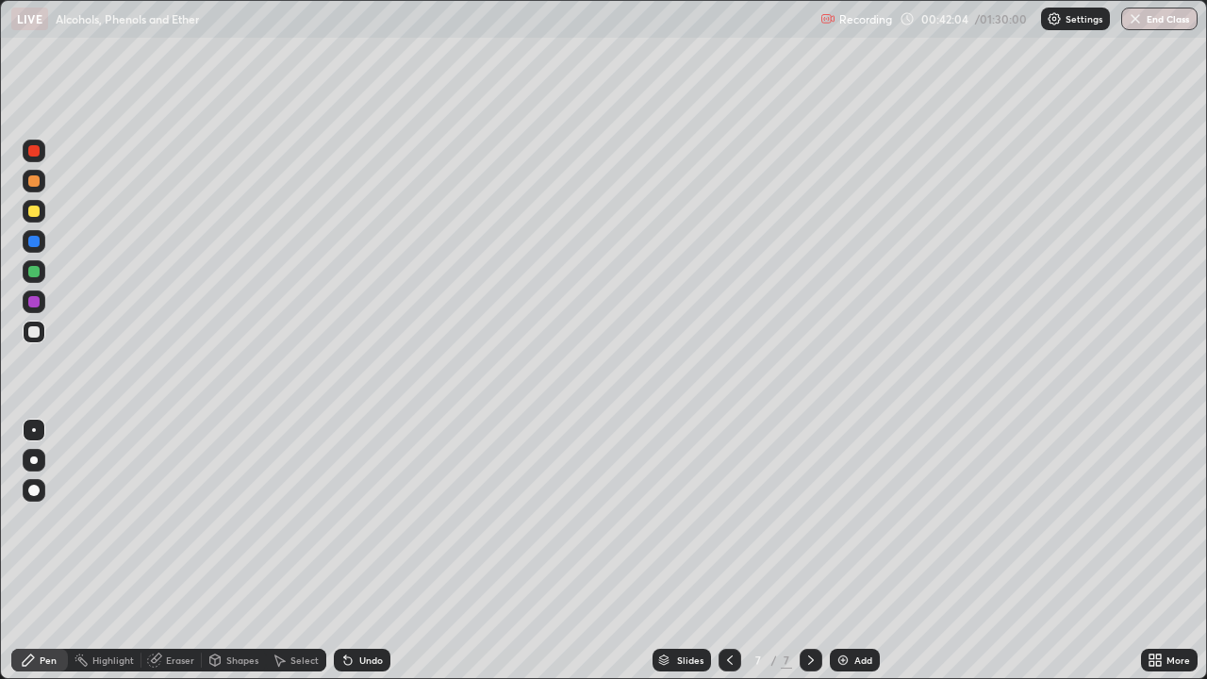
click at [160, 551] on icon at bounding box center [154, 659] width 15 height 15
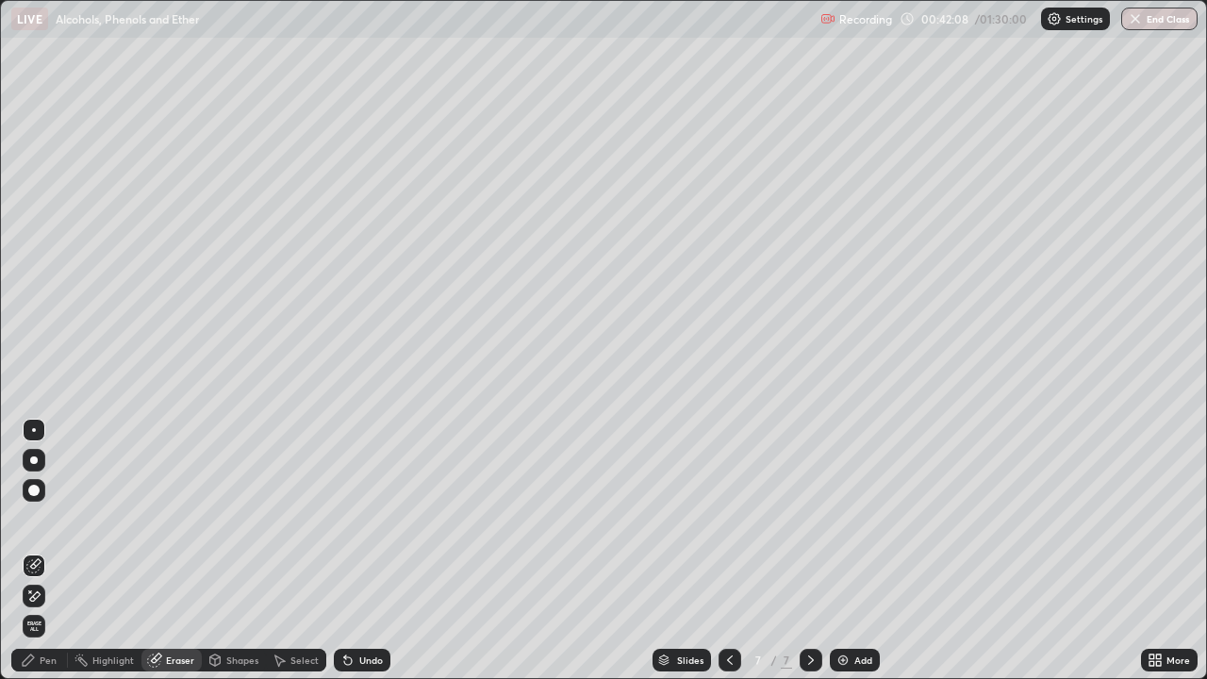
click at [47, 551] on div "Pen" at bounding box center [48, 659] width 17 height 9
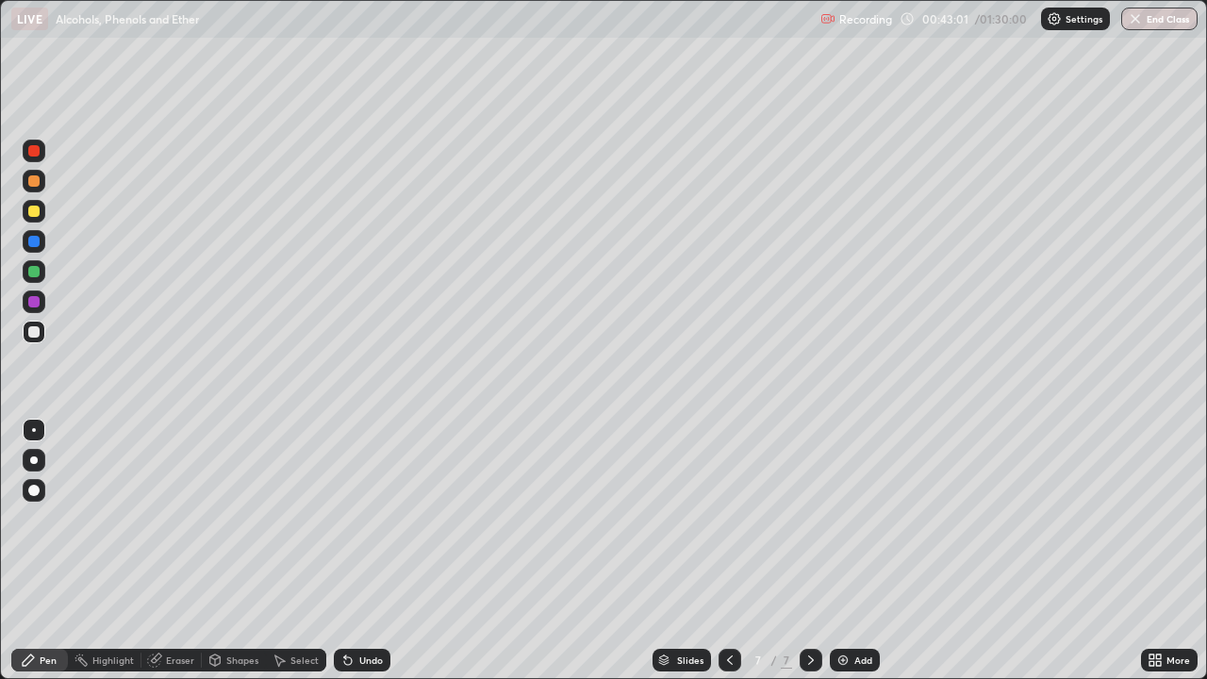
click at [166, 551] on div "Eraser" at bounding box center [180, 659] width 28 height 9
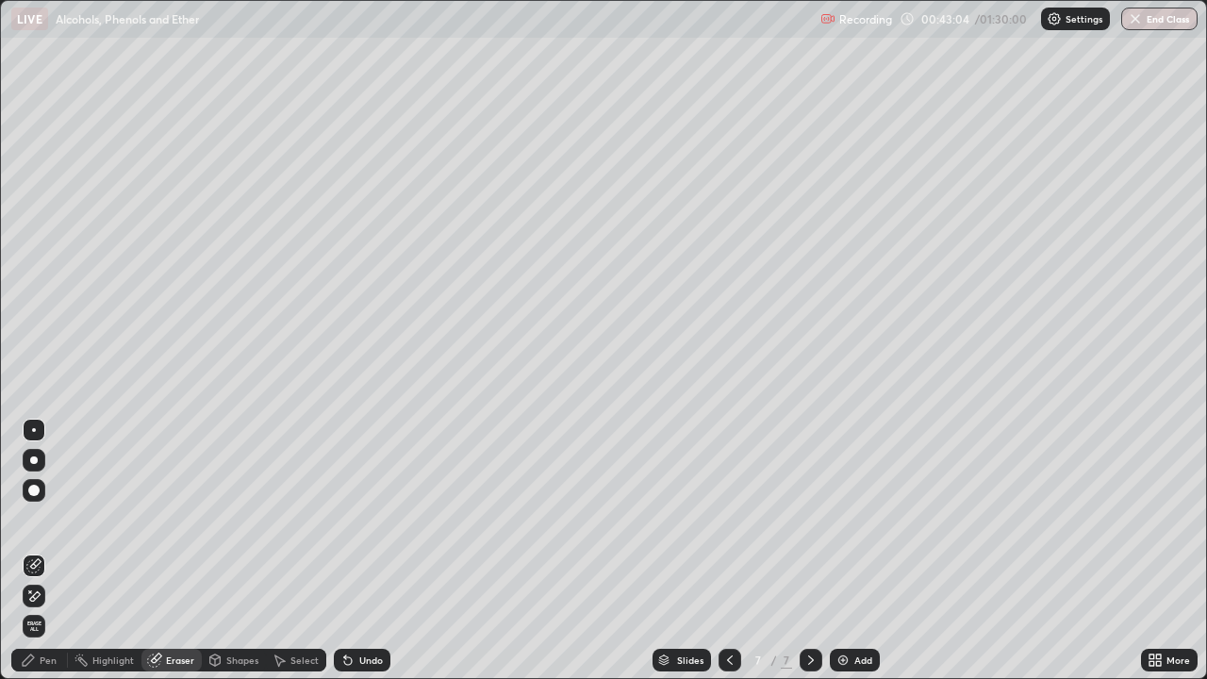
click at [44, 551] on div "Pen" at bounding box center [48, 659] width 17 height 9
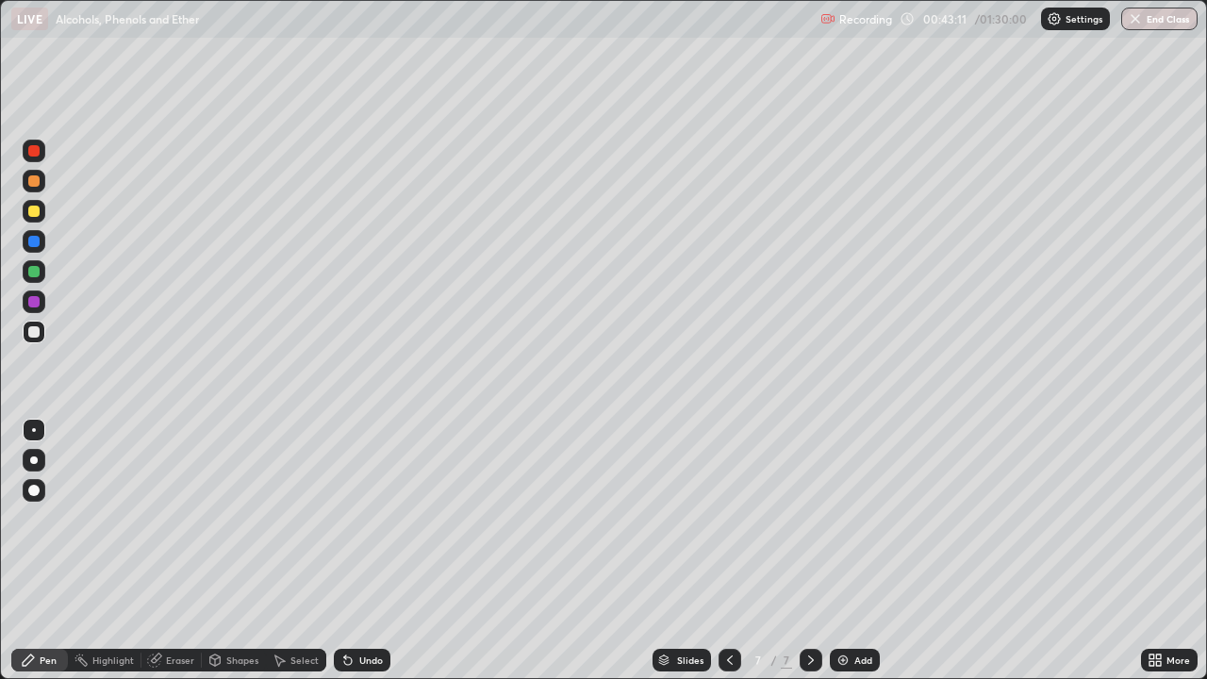
click at [40, 551] on div "Pen" at bounding box center [48, 659] width 17 height 9
click at [373, 551] on div "Undo" at bounding box center [371, 659] width 24 height 9
click at [372, 551] on div "Undo" at bounding box center [362, 660] width 57 height 23
click at [371, 551] on div "Undo" at bounding box center [371, 659] width 24 height 9
click at [844, 551] on img at bounding box center [842, 659] width 15 height 15
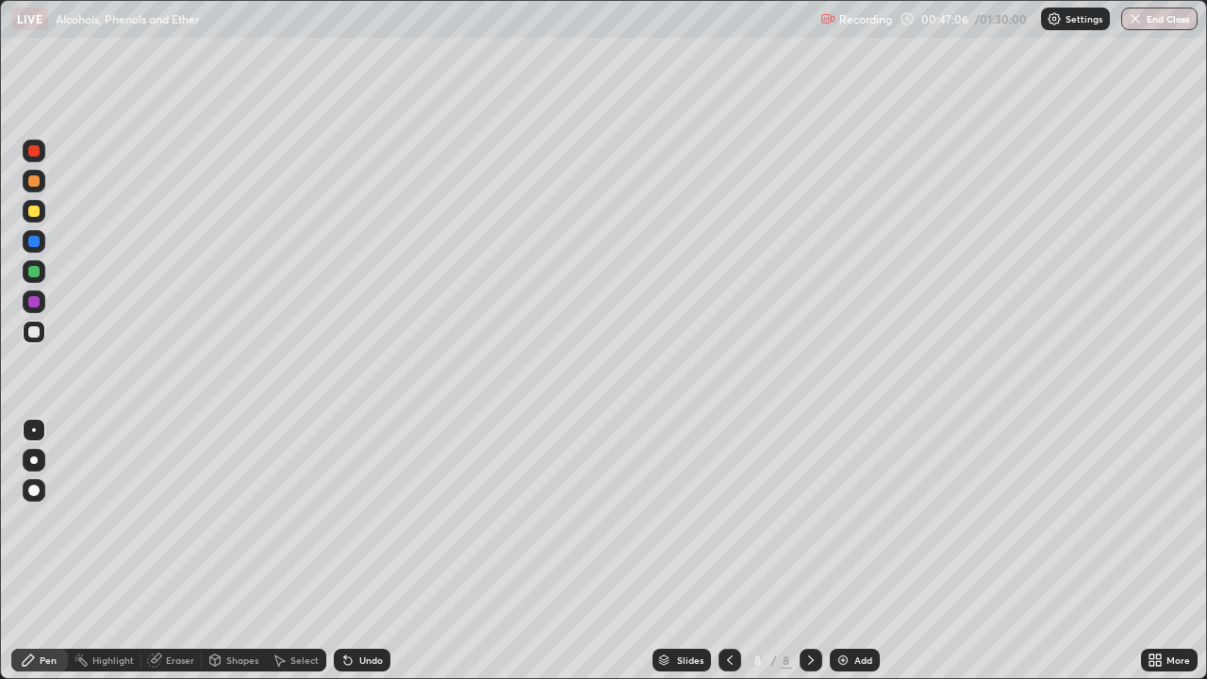
click at [371, 551] on div "Undo" at bounding box center [371, 659] width 24 height 9
click at [368, 551] on div "Undo" at bounding box center [371, 659] width 24 height 9
click at [841, 551] on img at bounding box center [842, 659] width 15 height 15
click at [369, 551] on div "Undo" at bounding box center [362, 660] width 57 height 23
click at [371, 551] on div "Undo" at bounding box center [371, 659] width 24 height 9
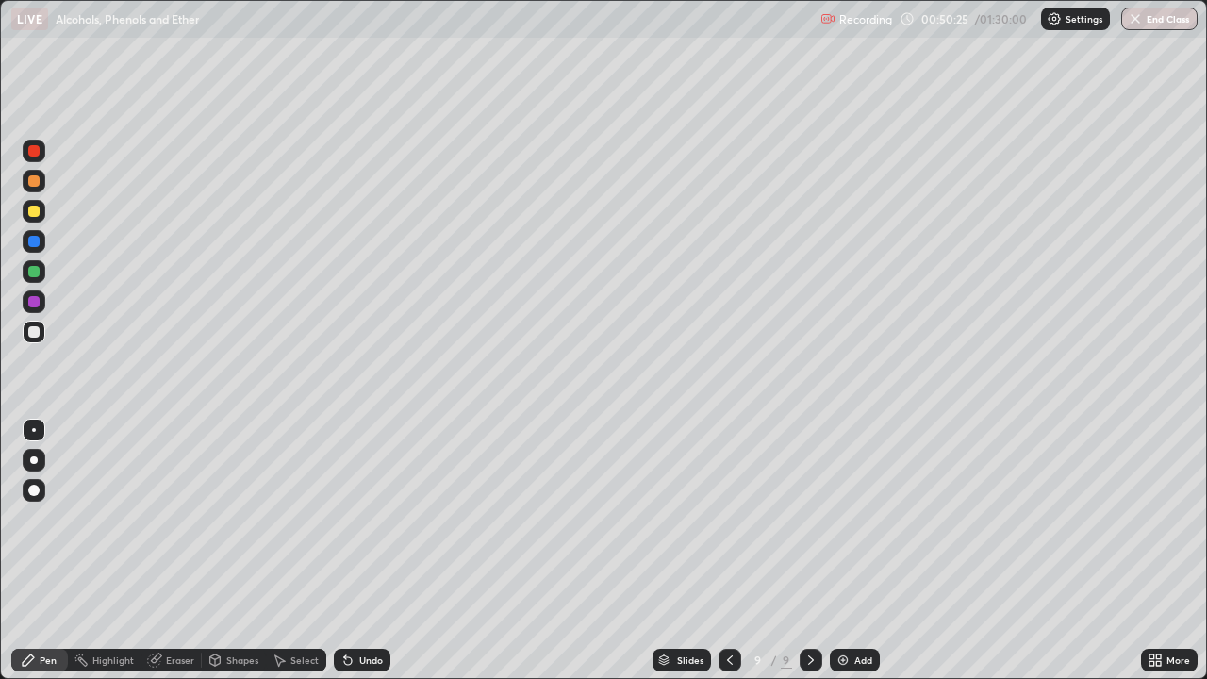
click at [371, 551] on div "Undo" at bounding box center [371, 659] width 24 height 9
click at [371, 551] on div "Undo" at bounding box center [362, 660] width 57 height 23
click at [369, 551] on div "Undo" at bounding box center [362, 660] width 57 height 23
click at [377, 551] on div "Undo" at bounding box center [358, 660] width 64 height 38
click at [380, 551] on div "Undo" at bounding box center [371, 659] width 24 height 9
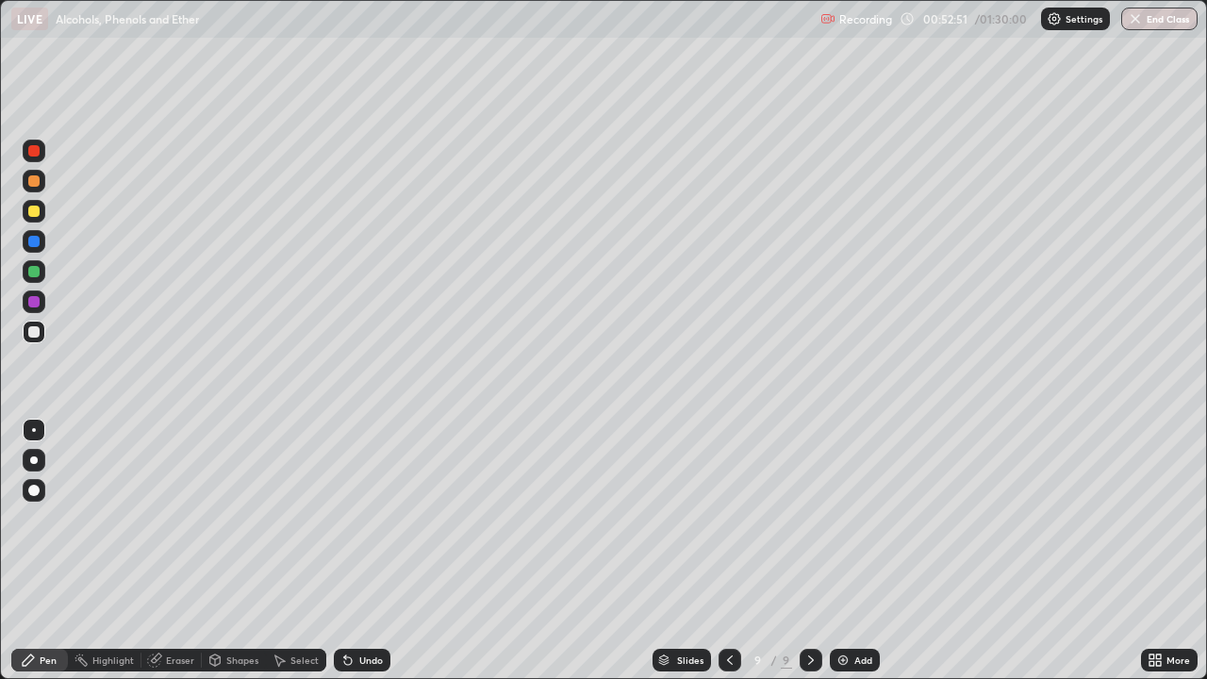
click at [366, 551] on div "Undo" at bounding box center [362, 660] width 57 height 23
click at [374, 551] on div "Undo" at bounding box center [371, 659] width 24 height 9
click at [369, 551] on div "Undo" at bounding box center [371, 659] width 24 height 9
click at [371, 551] on div "Undo" at bounding box center [362, 660] width 57 height 23
click at [371, 551] on div "Undo" at bounding box center [371, 659] width 24 height 9
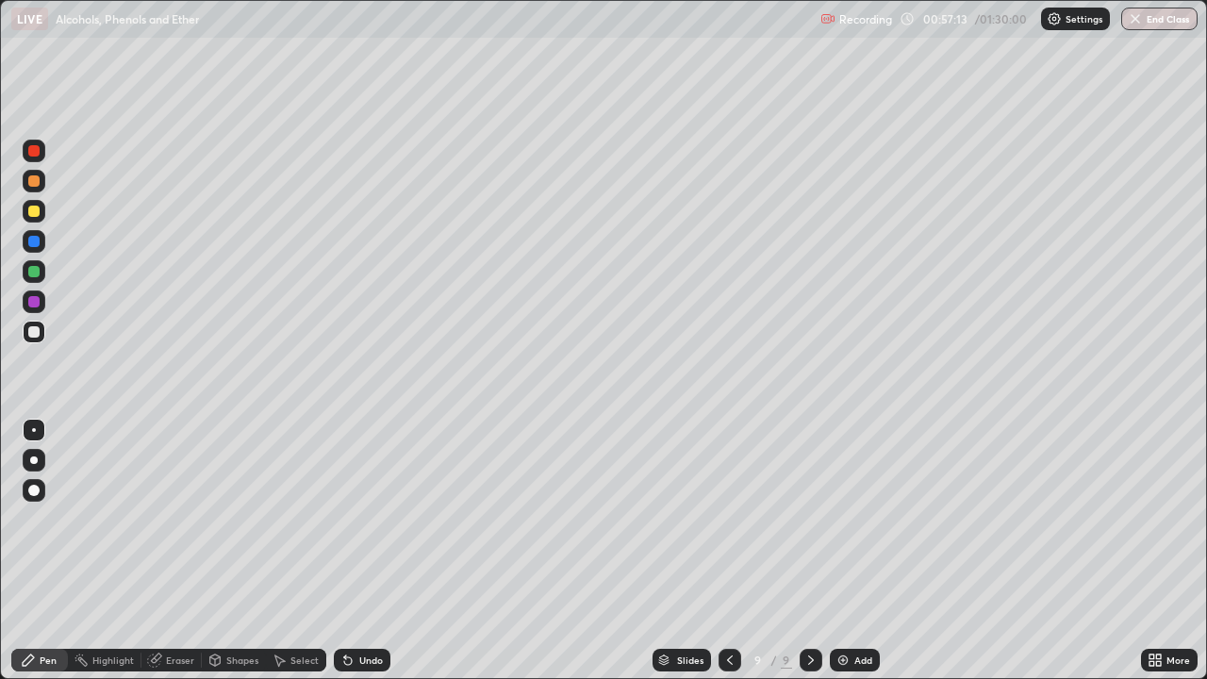
click at [180, 551] on div "Eraser" at bounding box center [180, 659] width 28 height 9
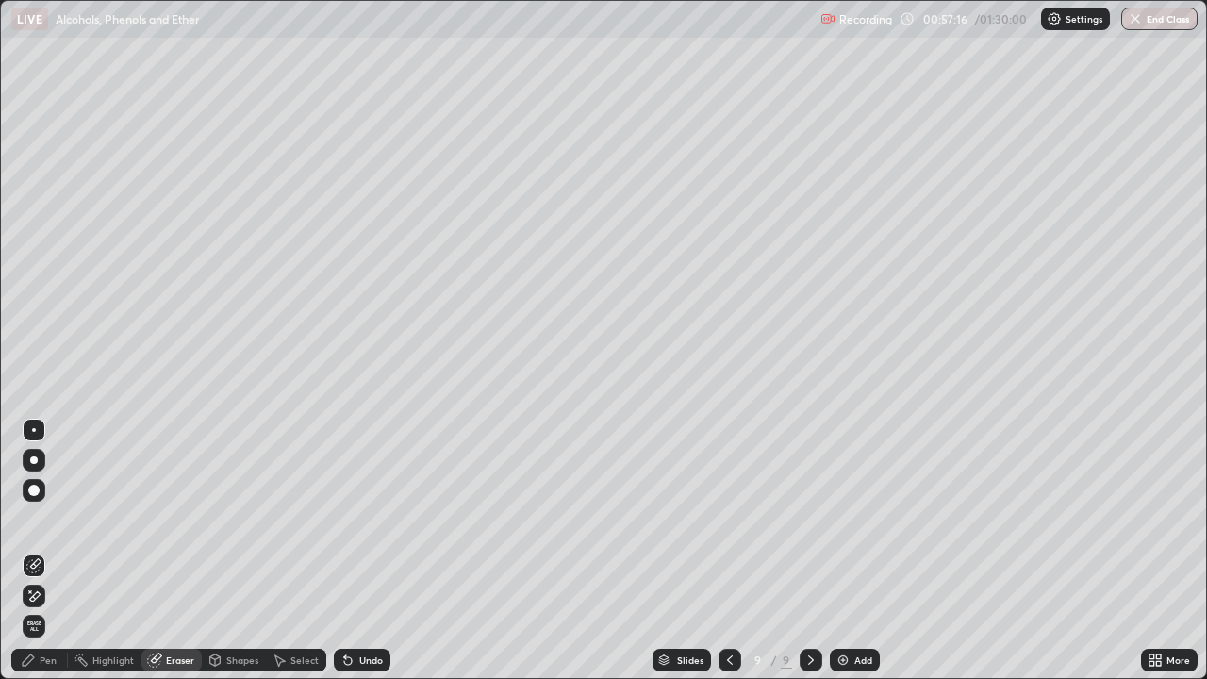
click at [55, 551] on div "Pen" at bounding box center [48, 659] width 17 height 9
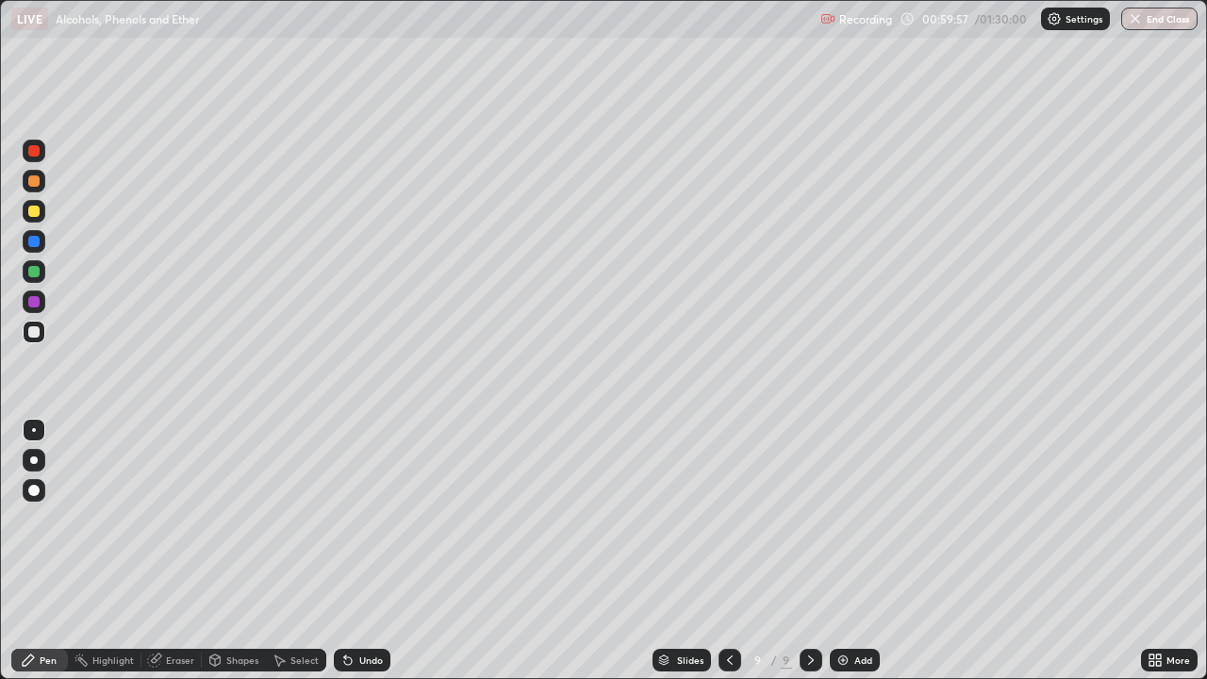
click at [845, 551] on img at bounding box center [842, 659] width 15 height 15
click at [345, 551] on icon at bounding box center [348, 661] width 8 height 8
click at [361, 551] on div "Undo" at bounding box center [362, 660] width 57 height 23
click at [368, 551] on div "Undo" at bounding box center [362, 660] width 57 height 23
click at [367, 551] on div "Undo" at bounding box center [358, 660] width 64 height 38
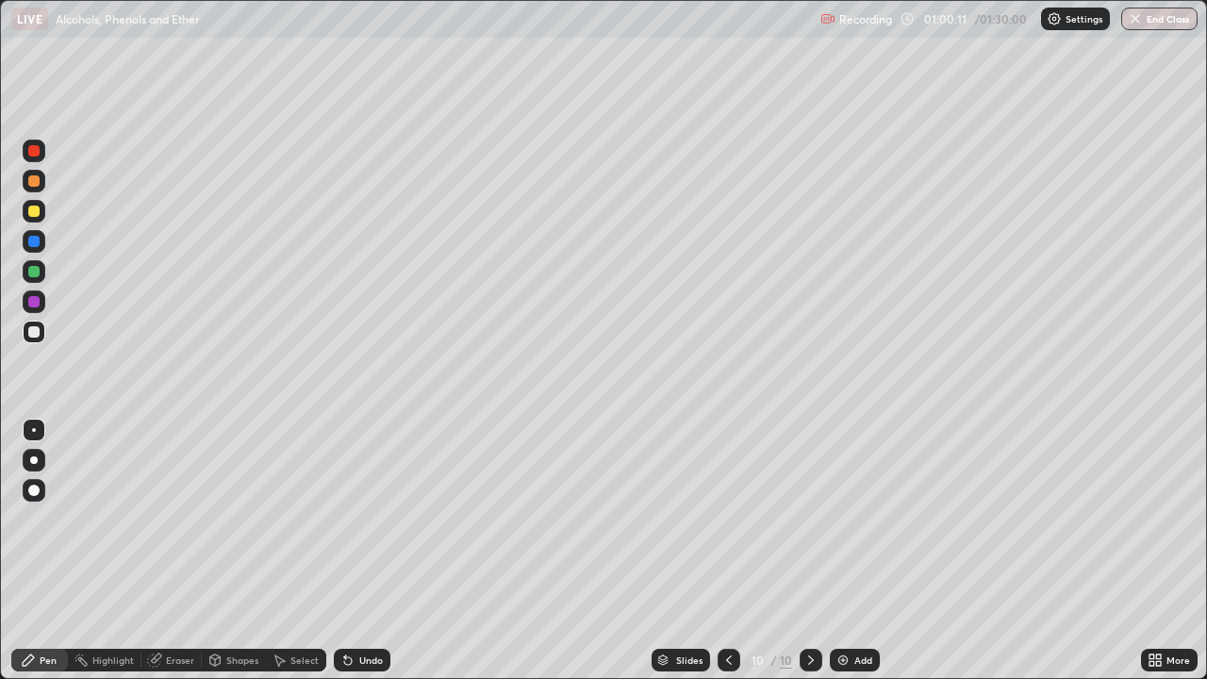
click at [363, 551] on div "Undo" at bounding box center [358, 660] width 64 height 38
click at [374, 551] on div "Undo" at bounding box center [371, 659] width 24 height 9
click at [372, 551] on div "Undo" at bounding box center [362, 660] width 57 height 23
click at [361, 551] on div "Undo" at bounding box center [371, 659] width 24 height 9
click at [847, 551] on img at bounding box center [842, 659] width 15 height 15
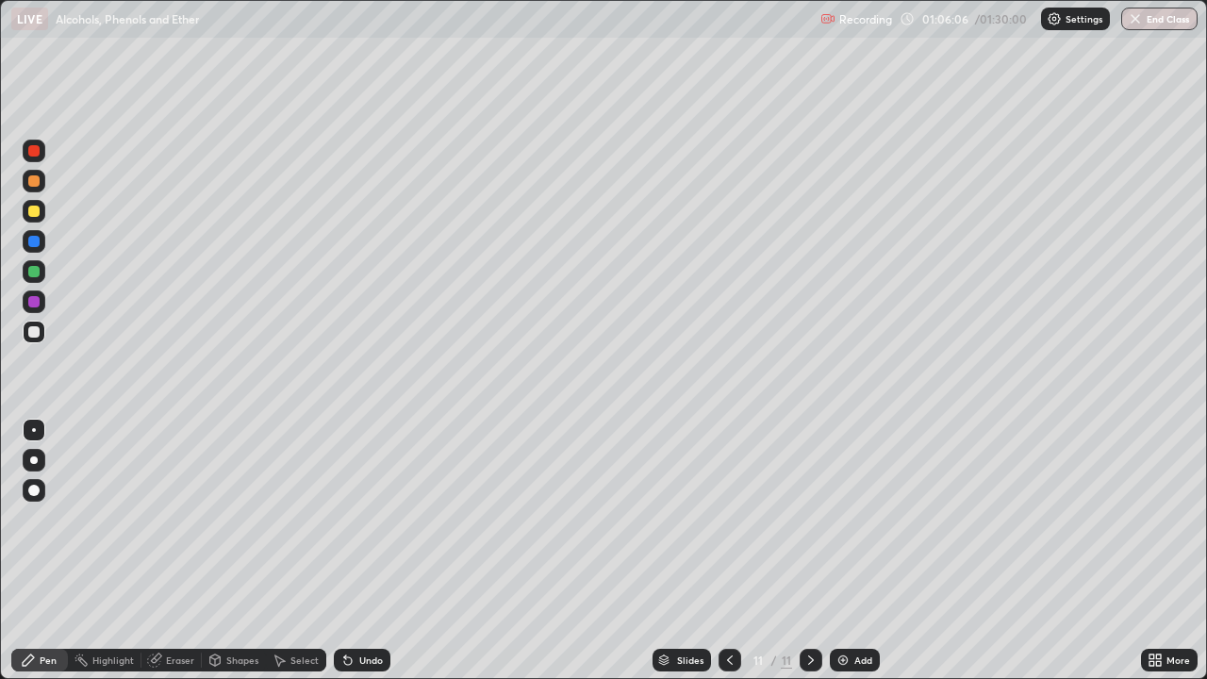
click at [373, 551] on div "Undo" at bounding box center [371, 659] width 24 height 9
click at [371, 551] on div "Undo" at bounding box center [371, 659] width 24 height 9
click at [372, 551] on div "Undo" at bounding box center [371, 659] width 24 height 9
click at [365, 551] on div "Undo" at bounding box center [371, 659] width 24 height 9
click at [374, 551] on div "Undo" at bounding box center [371, 659] width 24 height 9
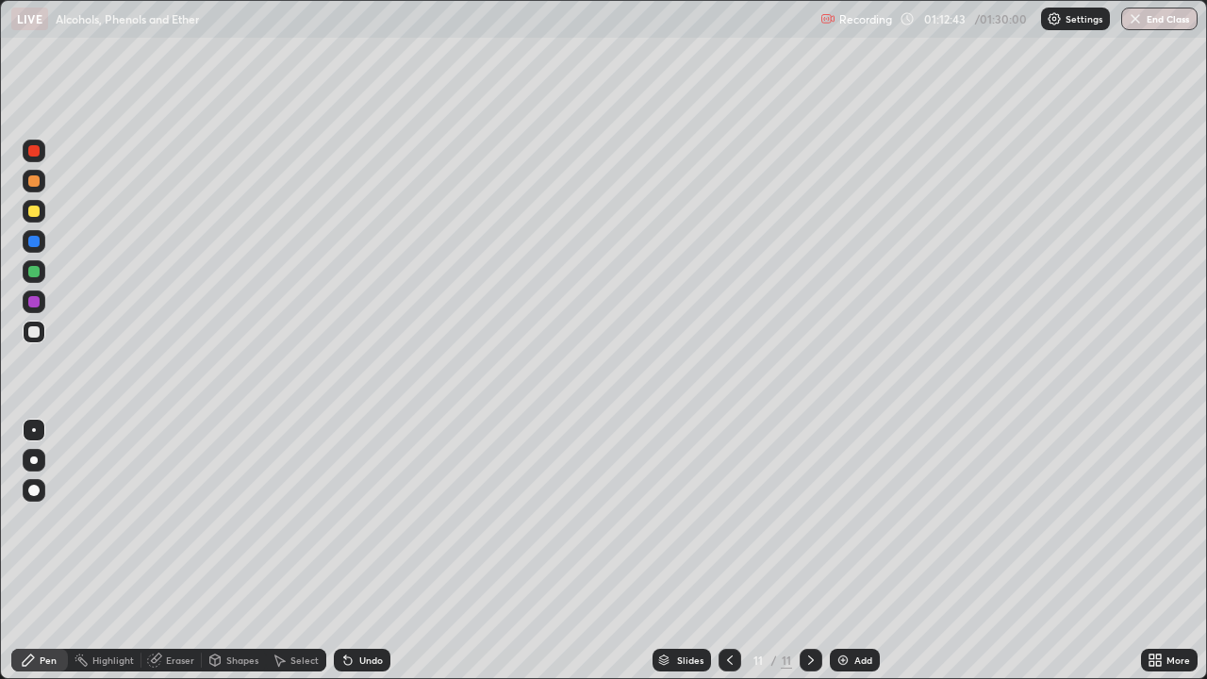
click at [857, 551] on div "Add" at bounding box center [863, 659] width 18 height 9
click at [367, 551] on div "Undo" at bounding box center [362, 660] width 57 height 23
click at [361, 551] on div "Undo" at bounding box center [362, 660] width 57 height 23
click at [368, 551] on div "Undo" at bounding box center [362, 660] width 57 height 23
click at [727, 551] on icon at bounding box center [729, 659] width 15 height 15
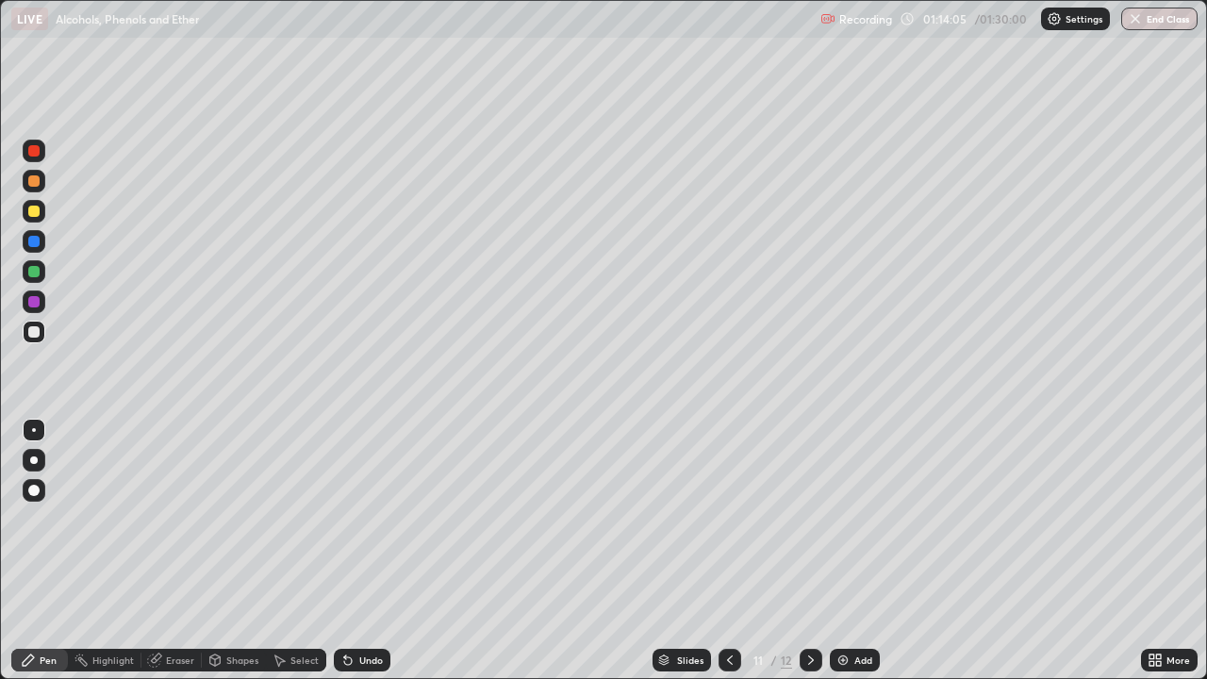
click at [808, 551] on icon at bounding box center [810, 659] width 15 height 15
click at [359, 551] on div "Undo" at bounding box center [371, 659] width 24 height 9
click at [363, 551] on div "Undo" at bounding box center [362, 660] width 57 height 23
click at [361, 551] on div "Undo" at bounding box center [371, 659] width 24 height 9
click at [366, 551] on div "Undo" at bounding box center [362, 660] width 57 height 23
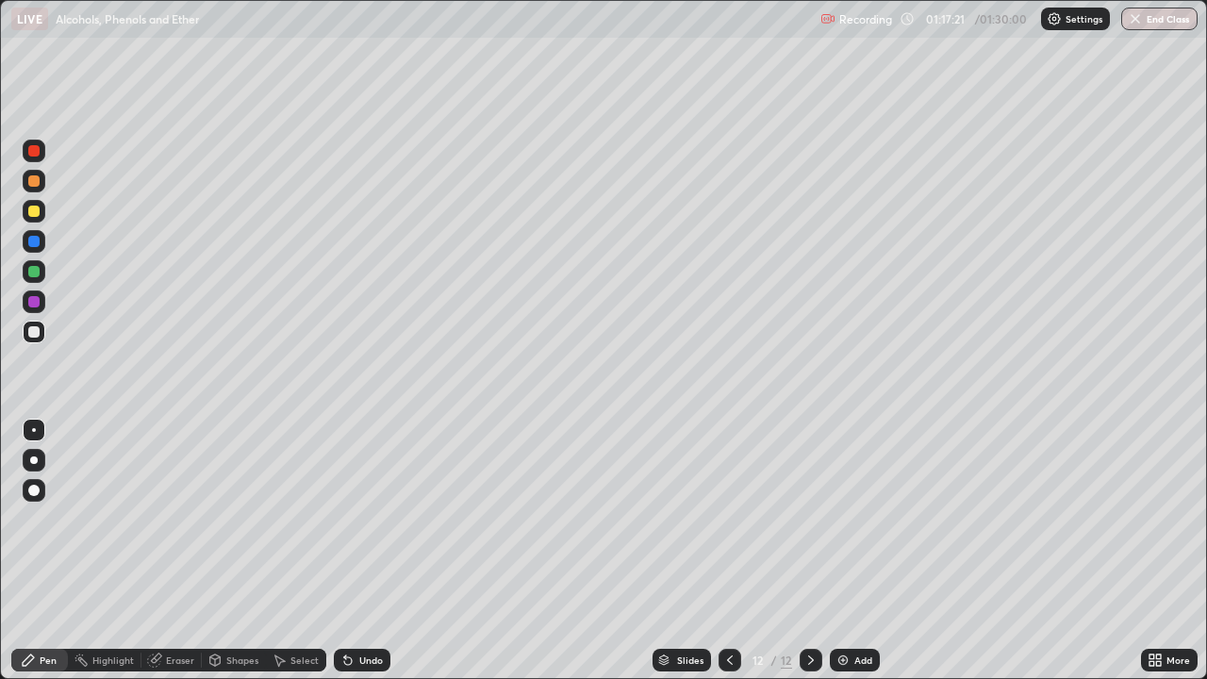
click at [854, 551] on div "Add" at bounding box center [863, 659] width 18 height 9
click at [849, 551] on div "Add" at bounding box center [855, 660] width 50 height 23
click at [1160, 25] on button "End Class" at bounding box center [1159, 19] width 76 height 23
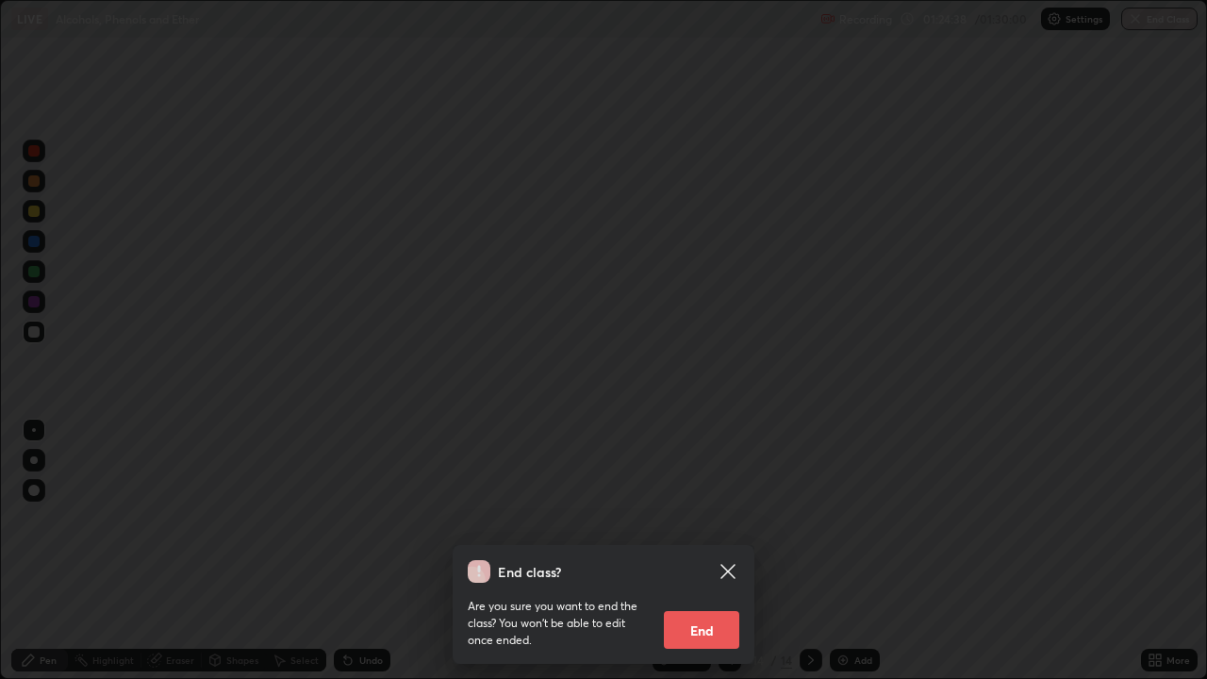
click at [718, 551] on button "End" at bounding box center [701, 630] width 75 height 38
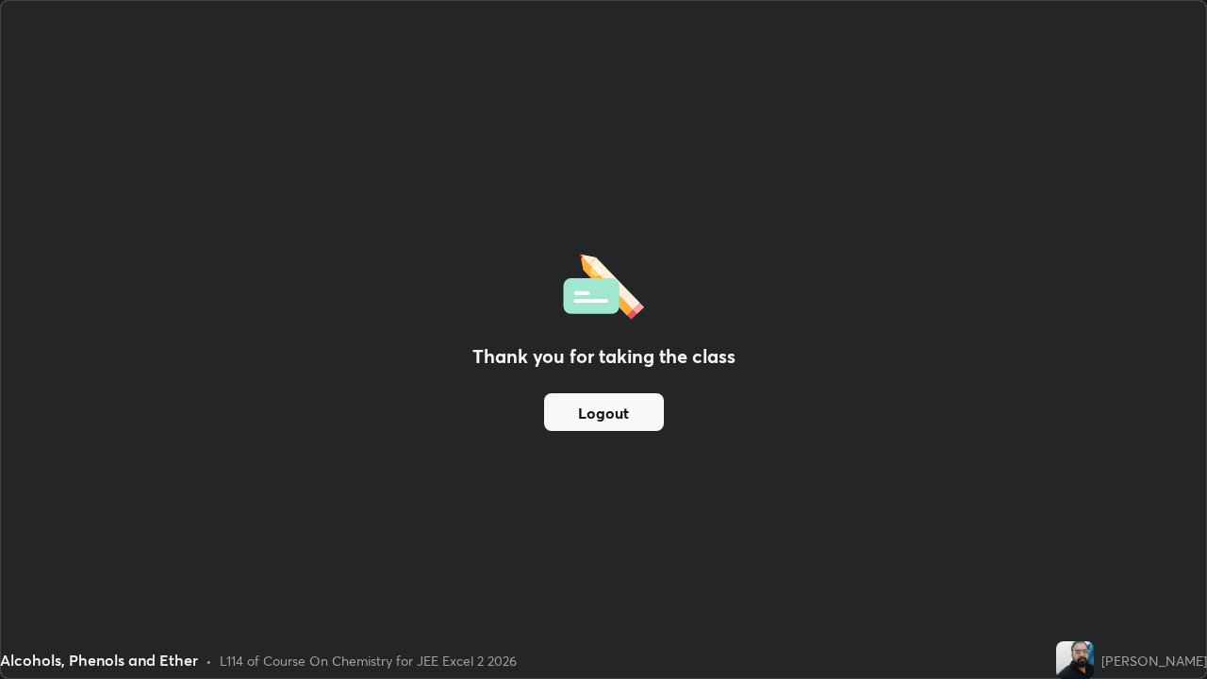
click at [591, 416] on button "Logout" at bounding box center [604, 412] width 120 height 38
